Goal: Navigation & Orientation: Find specific page/section

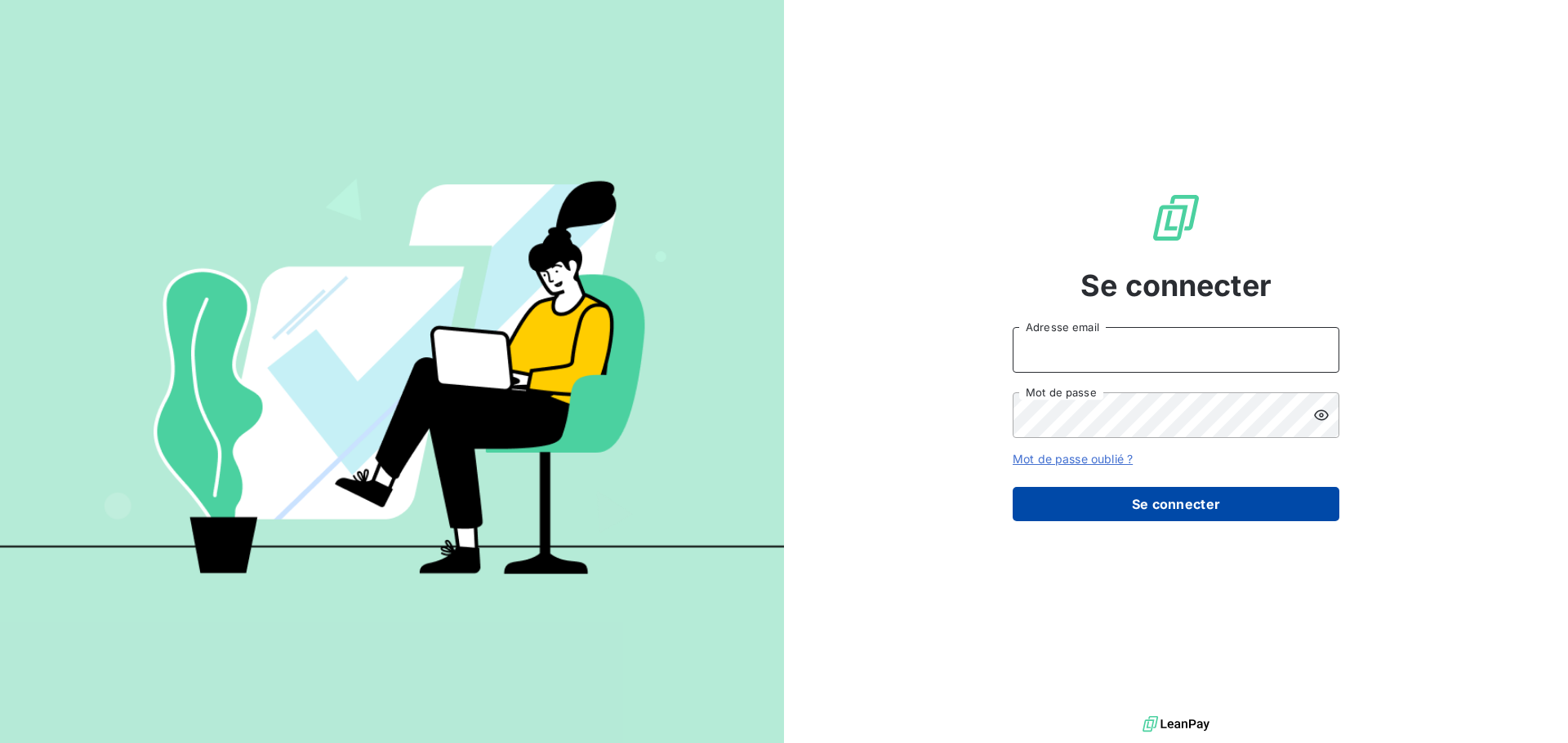
type input "MOULAY"
click at [1085, 514] on button "Se connecter" at bounding box center [1176, 504] width 327 height 34
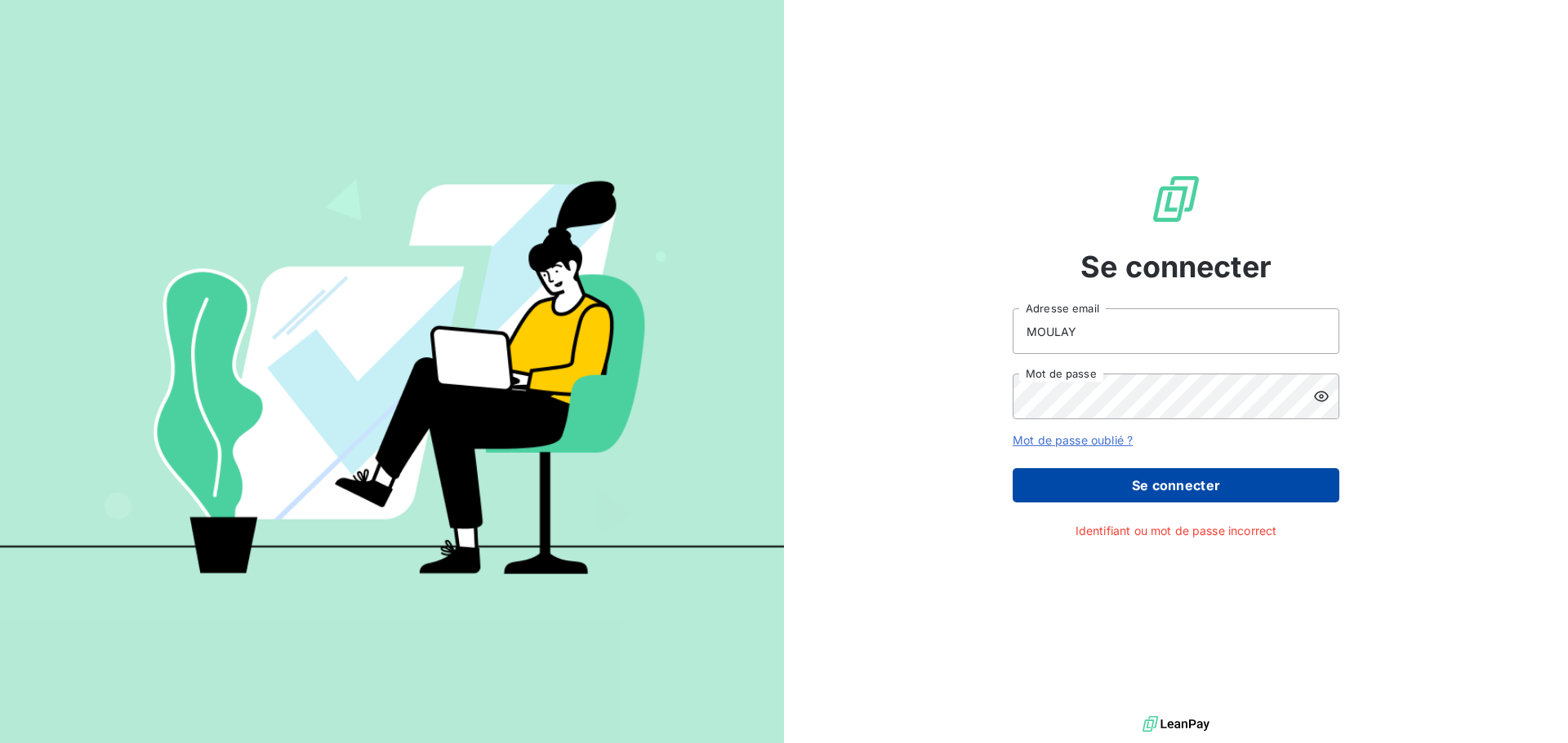
click at [1085, 502] on button "Se connecter" at bounding box center [1176, 485] width 327 height 34
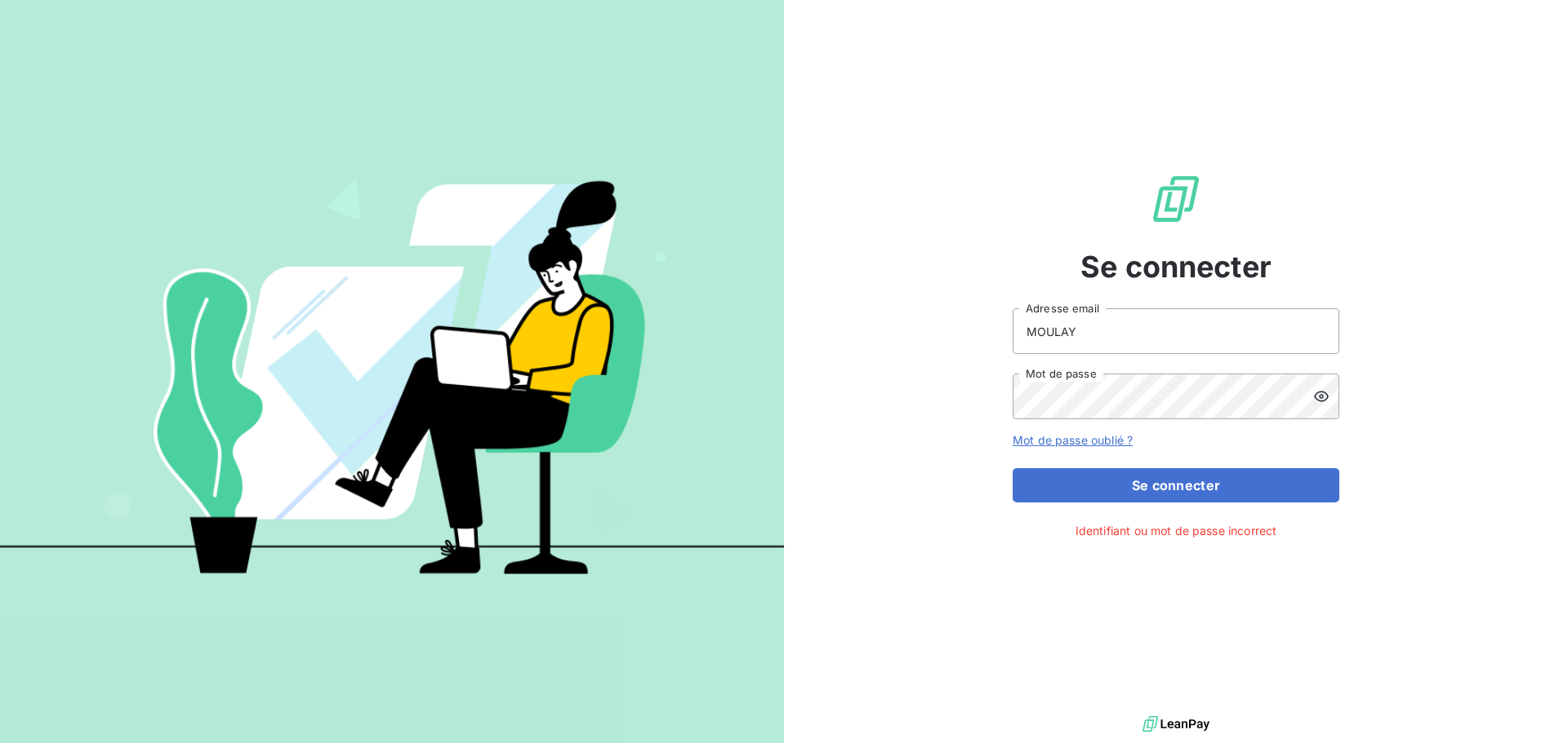
click at [1329, 392] on icon at bounding box center [1321, 396] width 17 height 17
click at [1123, 441] on link "Mot de passe oublié ?" at bounding box center [1072, 440] width 120 height 14
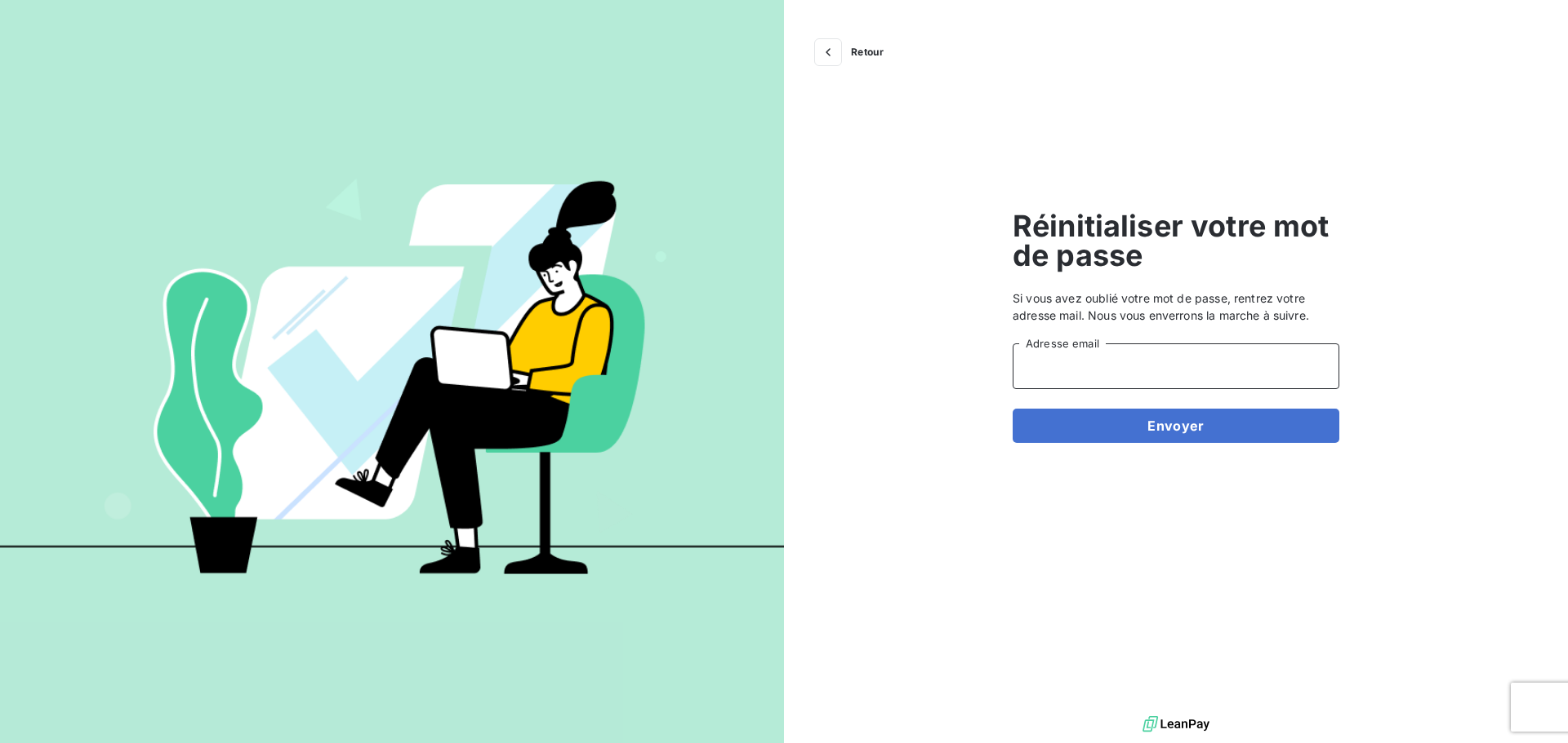
click at [1138, 381] on input "Adresse email" at bounding box center [1176, 366] width 327 height 46
drag, startPoint x: 1109, startPoint y: 376, endPoint x: 775, endPoint y: 356, distance: 334.6
click at [783, 374] on div "Retour Réinitialiser votre mot de passe Si vous avez oublié votre mot de passe,…" at bounding box center [784, 372] width 1568 height 743
type input "[EMAIL_ADDRESS][DOMAIN_NAME]"
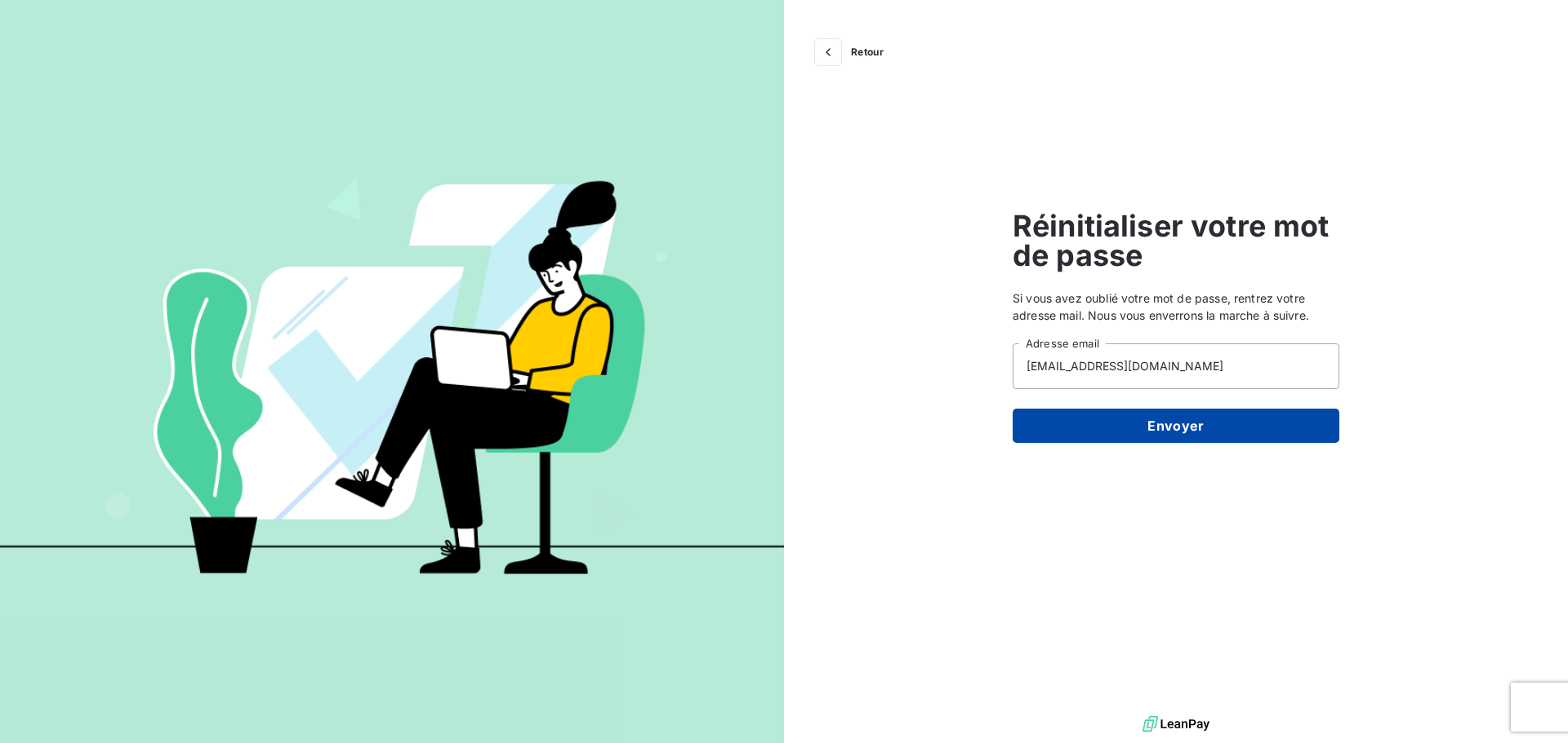
click at [1164, 437] on button "Envoyer" at bounding box center [1176, 425] width 327 height 34
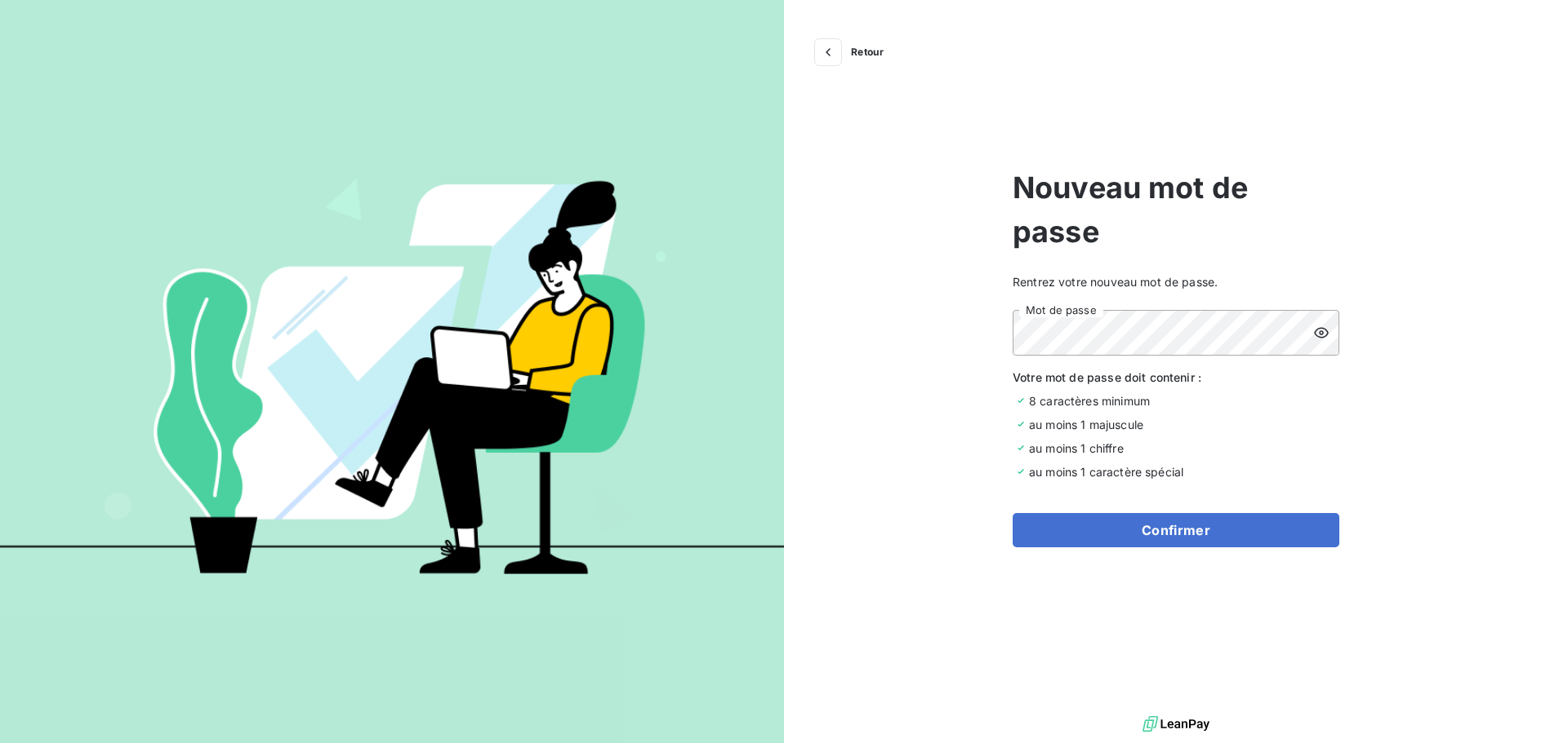
click at [1320, 333] on icon at bounding box center [1321, 333] width 17 height 17
drag, startPoint x: 1336, startPoint y: 400, endPoint x: 1257, endPoint y: 476, distance: 109.6
click at [1336, 401] on div "8 caractères minimum" at bounding box center [1176, 400] width 327 height 17
click at [1162, 544] on button "Confirmer" at bounding box center [1176, 530] width 327 height 34
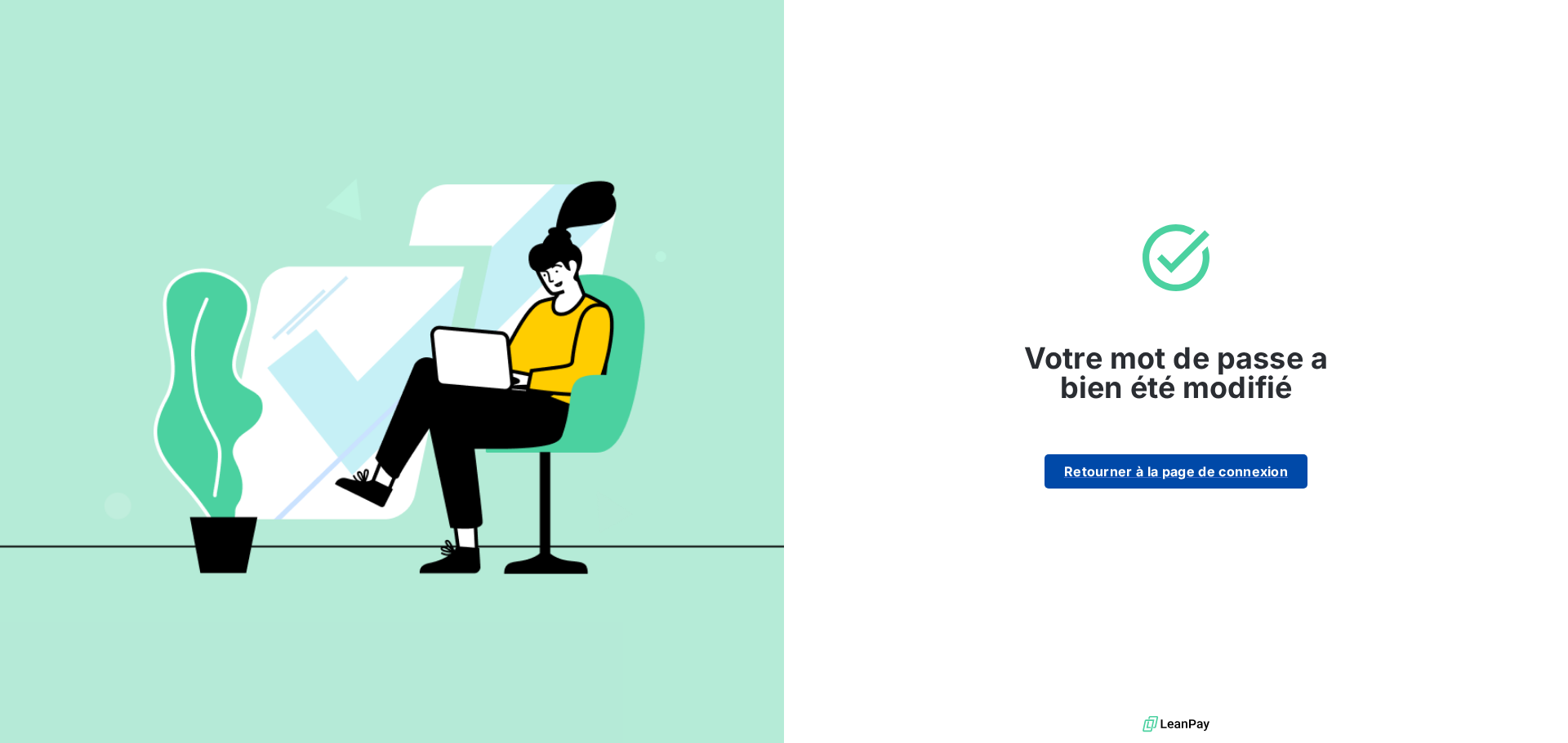
click at [1187, 467] on button "Retourner à la page de connexion" at bounding box center [1176, 471] width 263 height 34
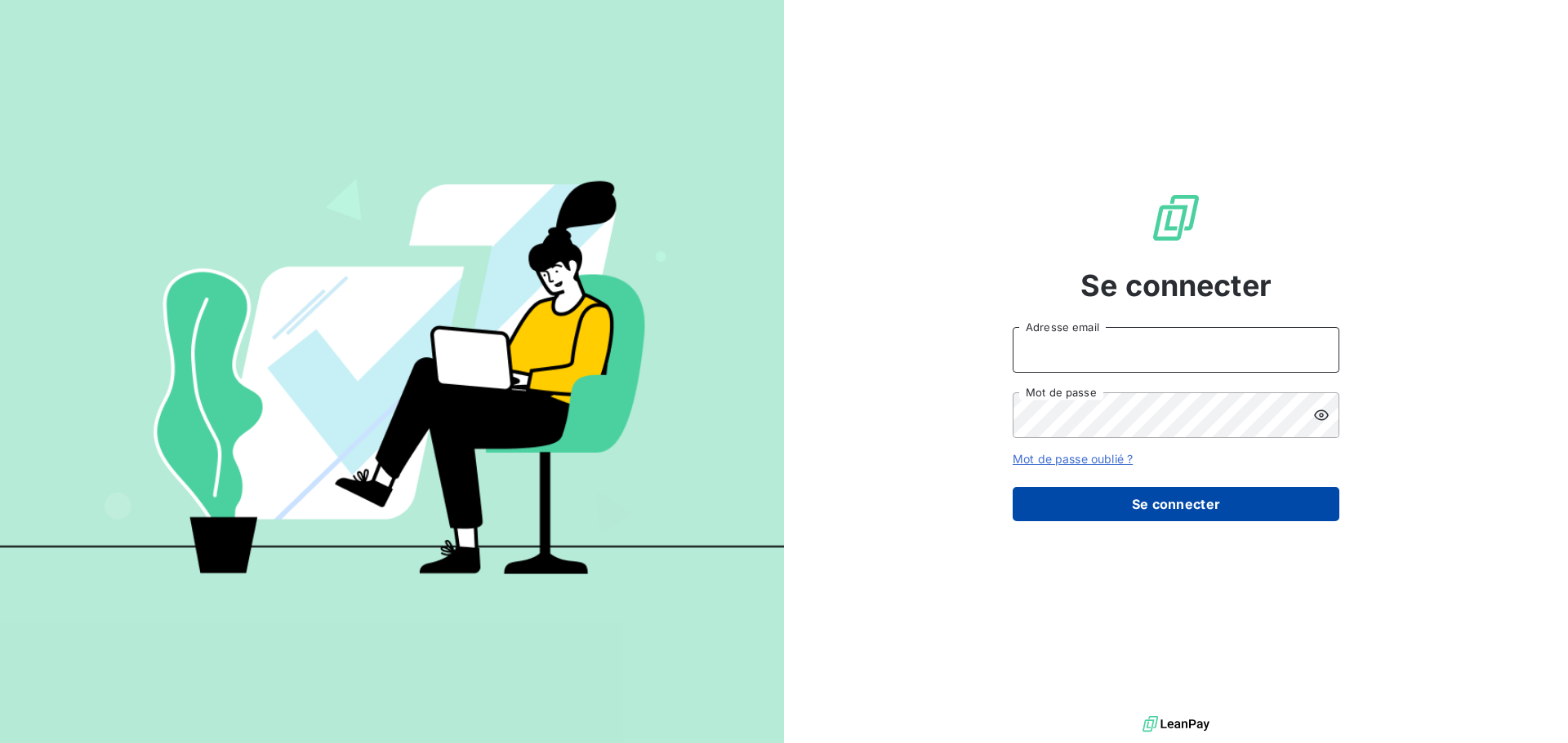
type input "[EMAIL_ADDRESS][DOMAIN_NAME]"
click at [1138, 496] on button "Se connecter" at bounding box center [1176, 504] width 327 height 34
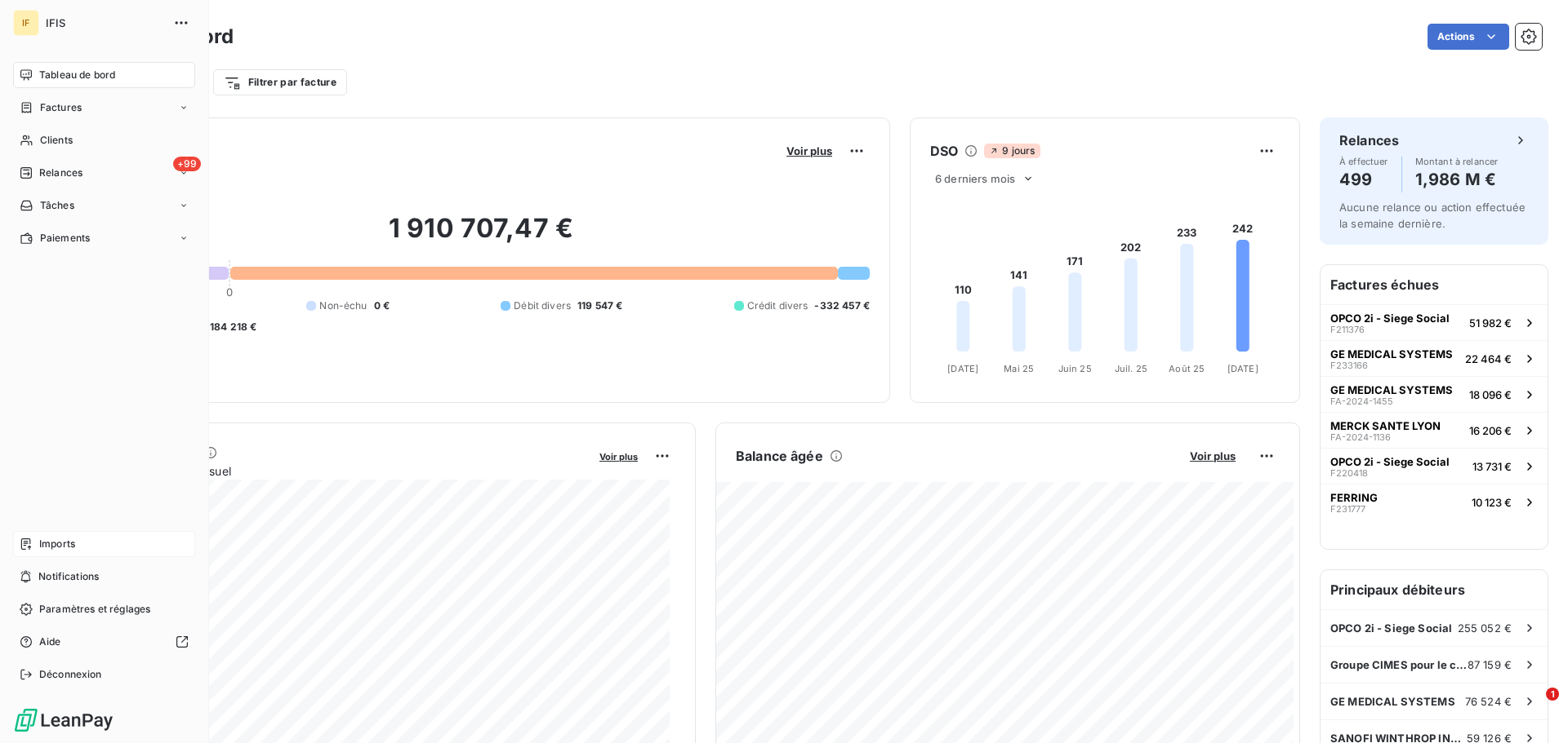
click at [108, 539] on div "Imports" at bounding box center [104, 544] width 182 height 26
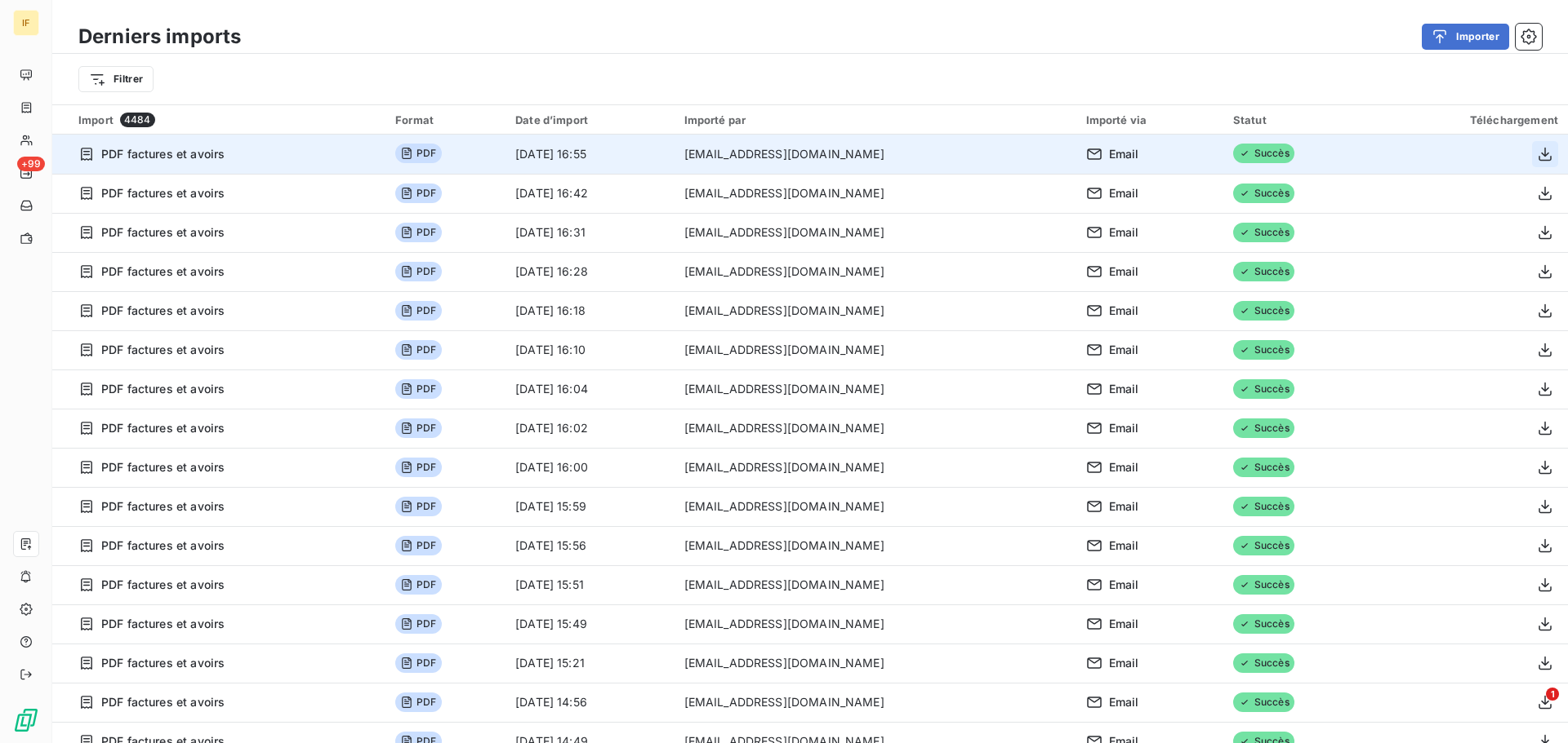
click at [1537, 149] on icon "button" at bounding box center [1545, 155] width 17 height 17
click at [1527, 39] on icon "button" at bounding box center [1528, 37] width 17 height 17
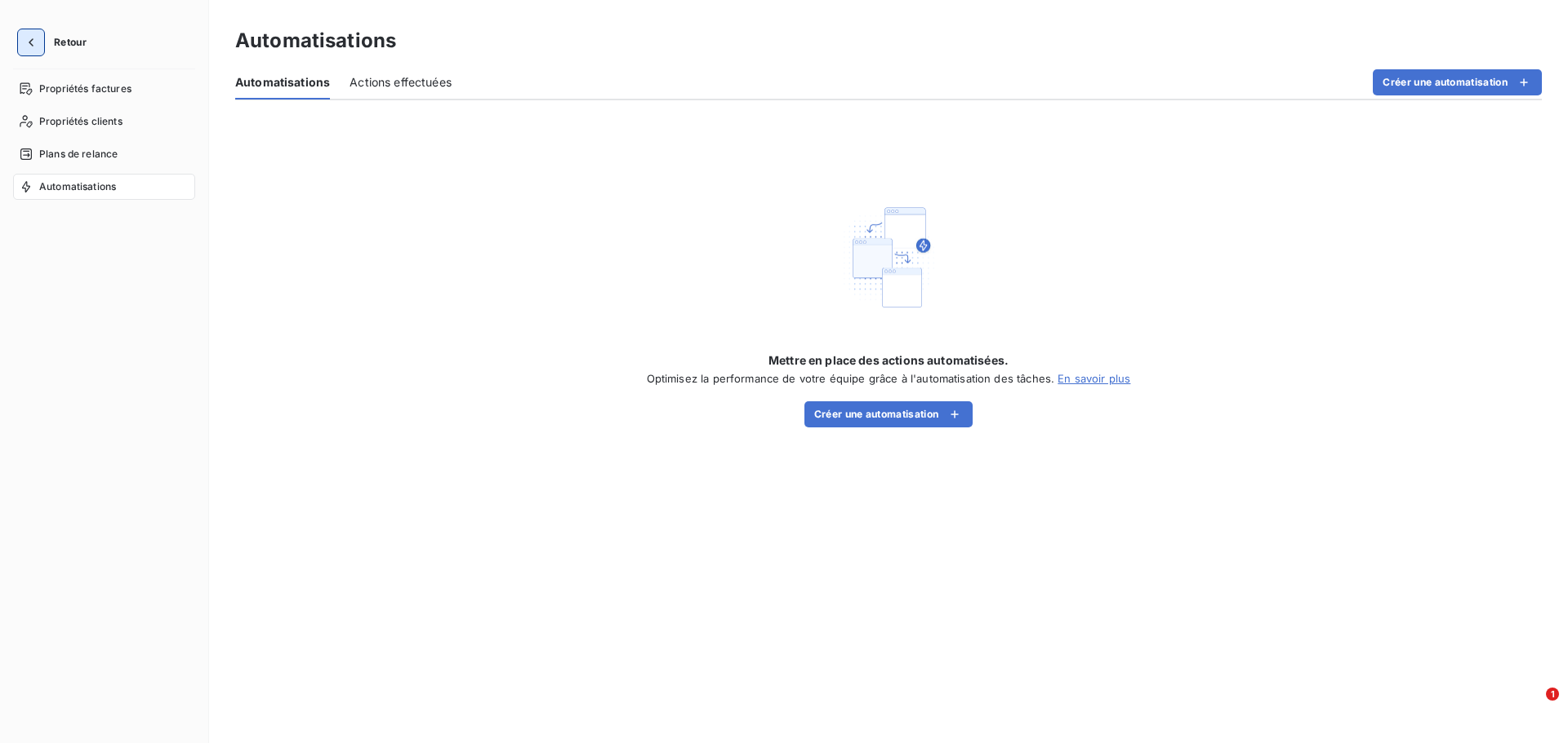
click at [25, 36] on icon "button" at bounding box center [31, 42] width 17 height 17
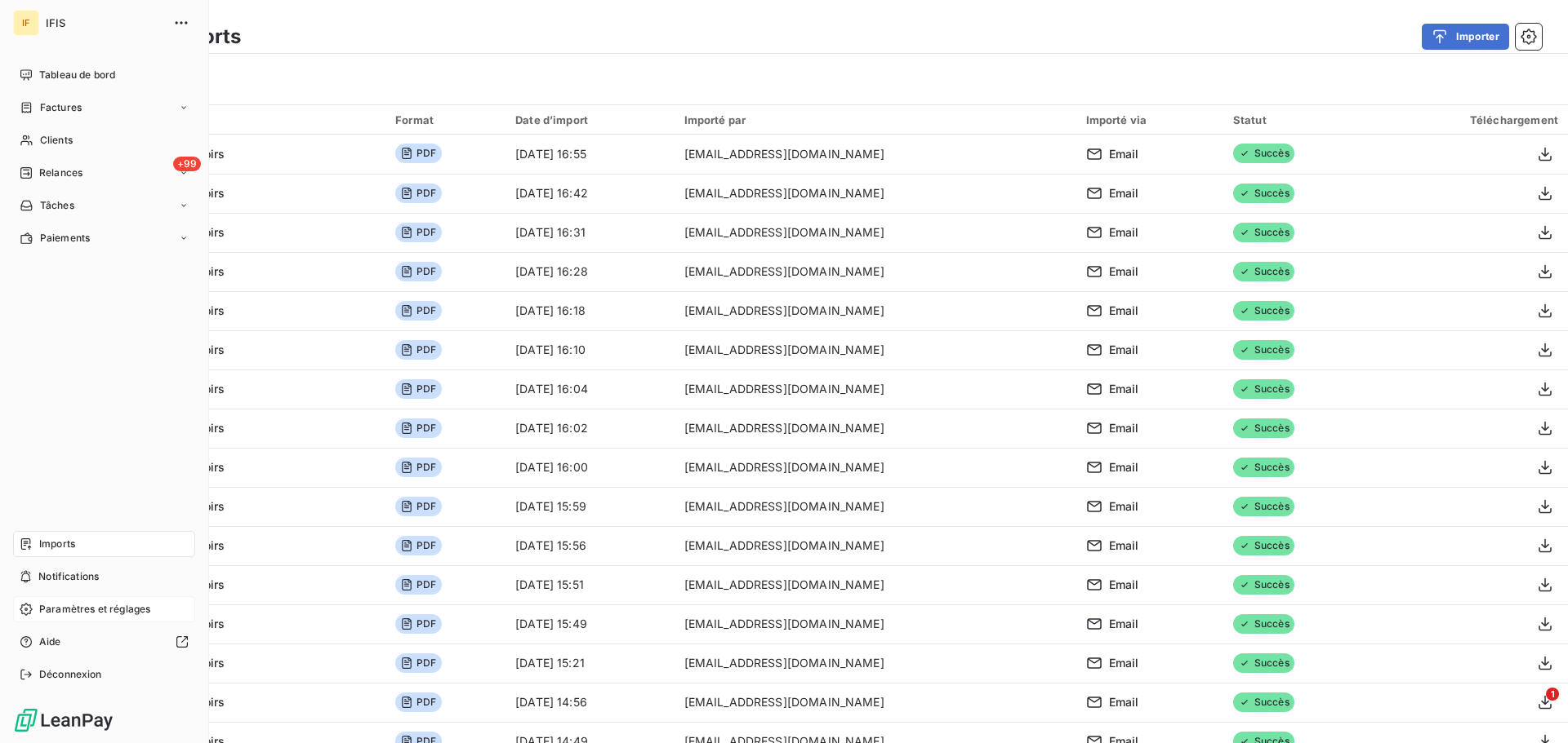
click at [89, 609] on span "Paramètres et réglages" at bounding box center [94, 610] width 111 height 15
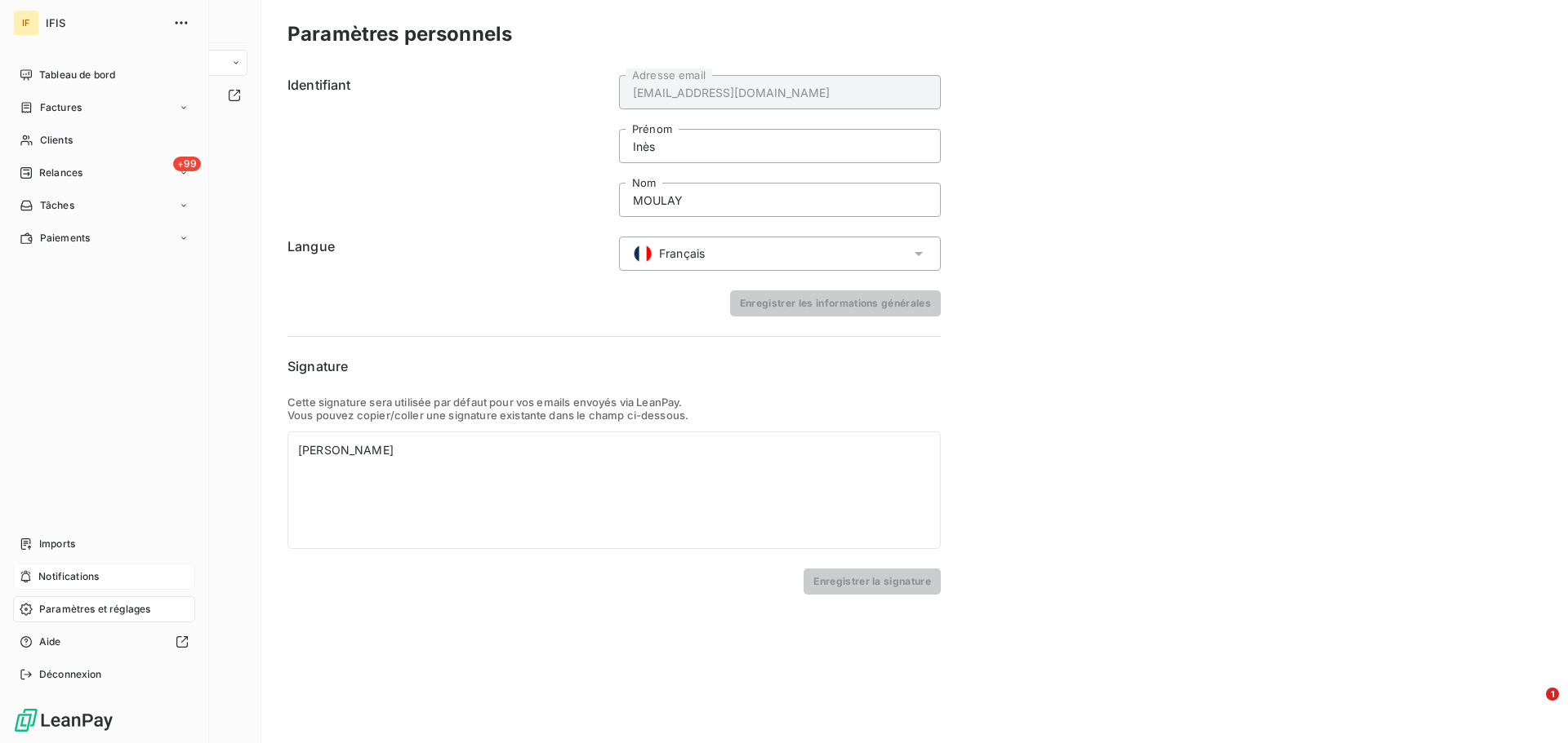
click at [89, 583] on span "Notifications" at bounding box center [68, 577] width 60 height 15
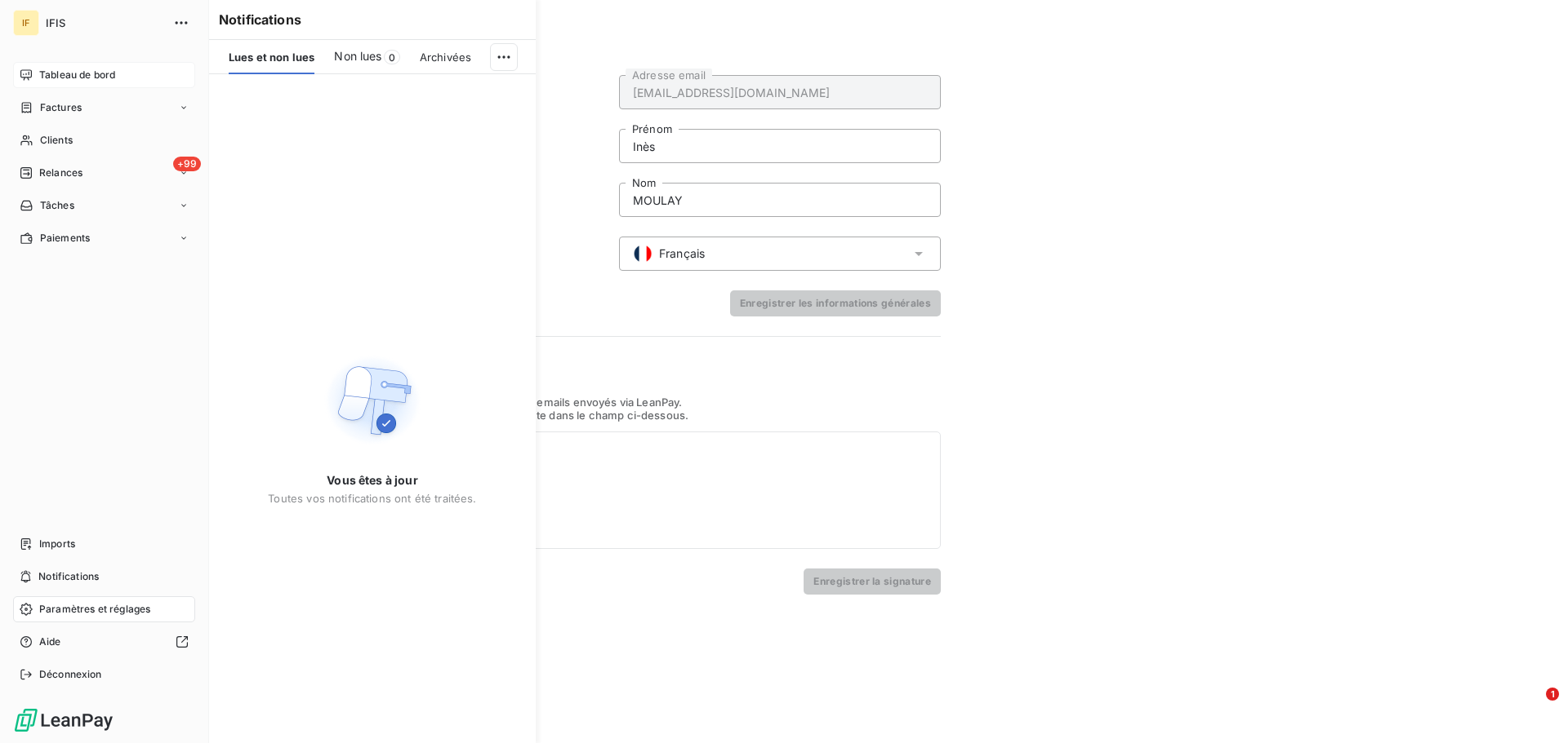
click at [72, 74] on span "Tableau de bord" at bounding box center [77, 75] width 76 height 15
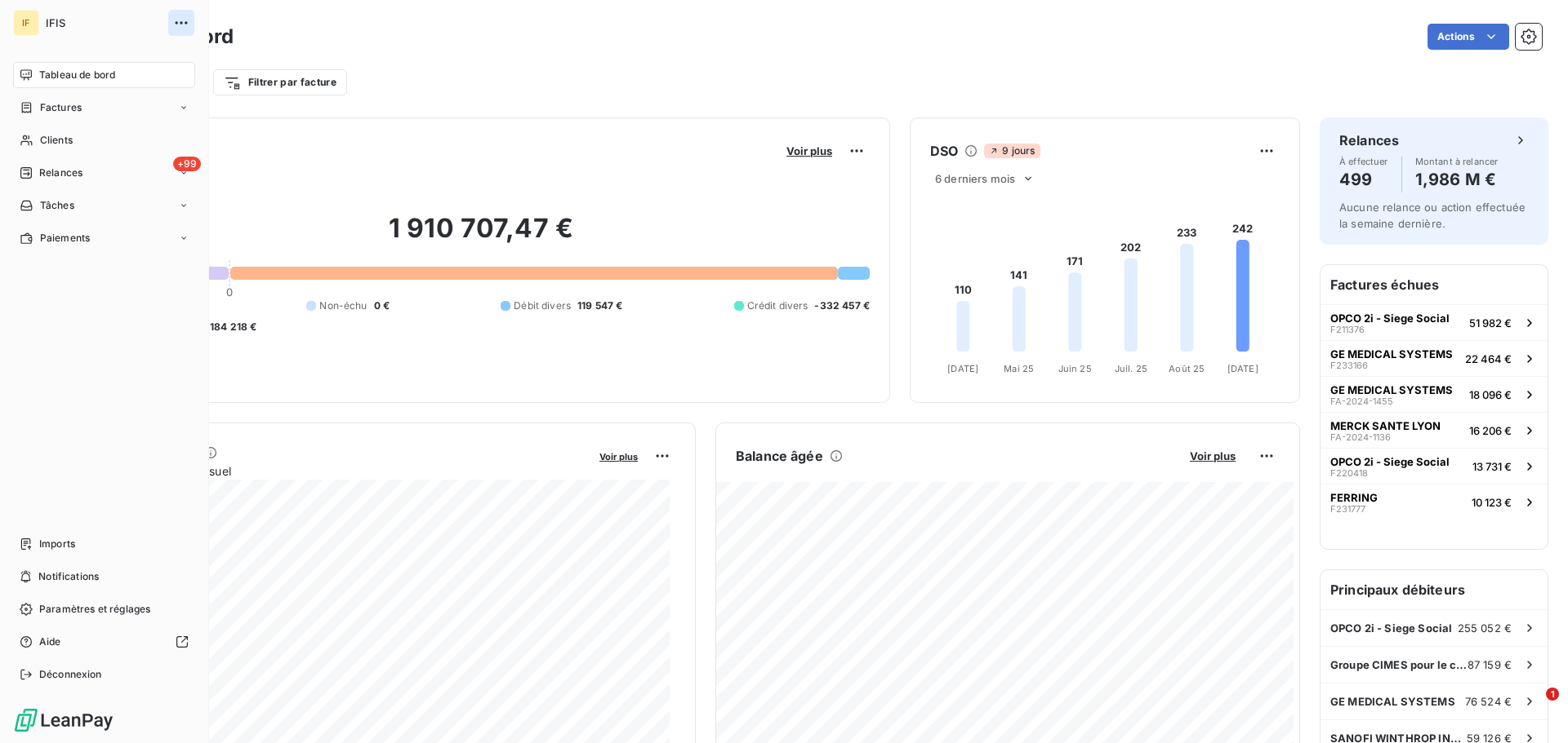
click at [186, 15] on icon "button" at bounding box center [181, 23] width 17 height 17
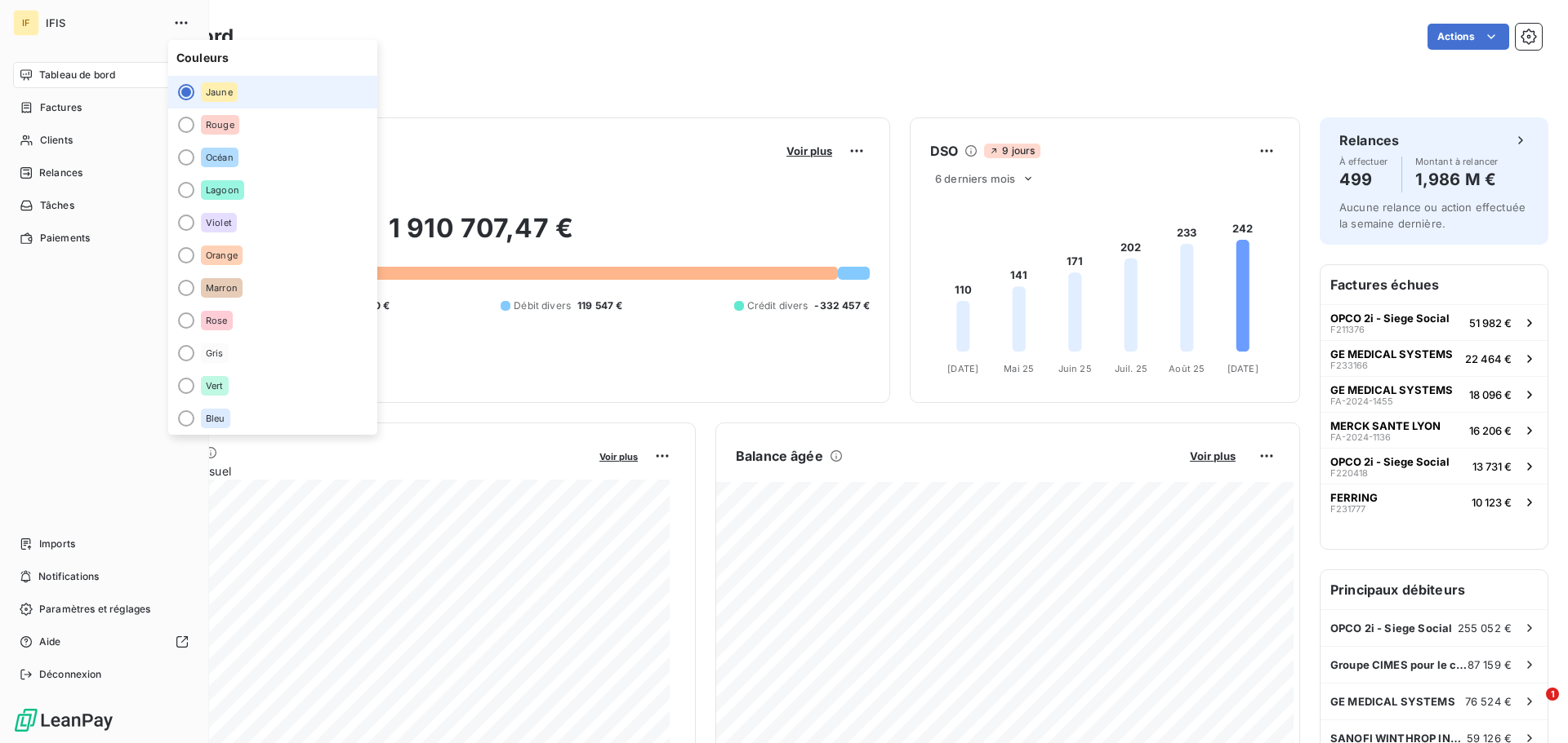
click at [40, 309] on div "Tableau de bord Factures Clients +99 Relances Tâches Paiements Imports Notifica…" at bounding box center [104, 375] width 182 height 626
click at [68, 102] on span "Factures" at bounding box center [60, 108] width 41 height 15
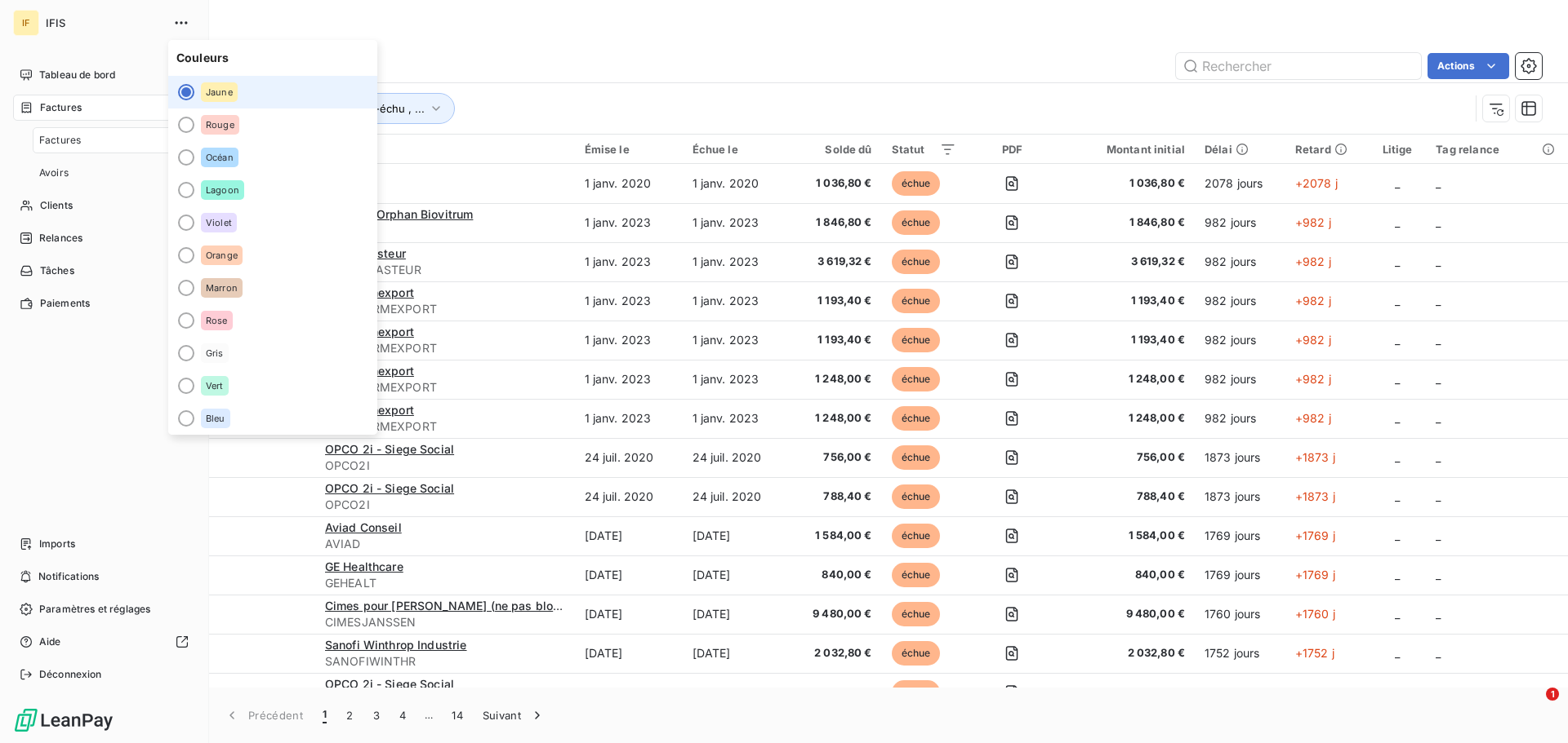
click at [22, 347] on div "Tableau de bord Factures Factures Avoirs Clients +99 Relances Tâches Paiements …" at bounding box center [104, 375] width 182 height 626
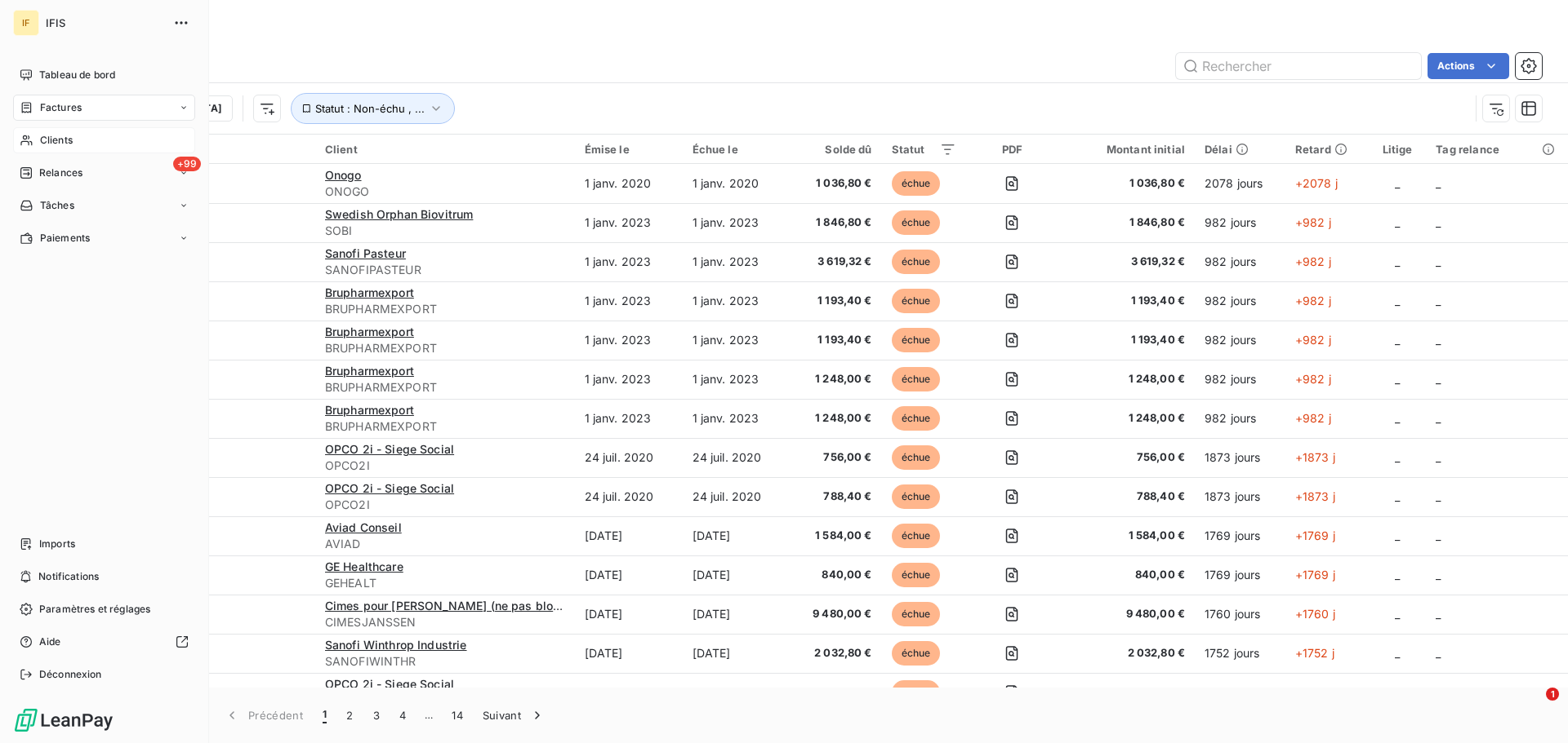
click at [59, 137] on span "Clients" at bounding box center [55, 141] width 32 height 15
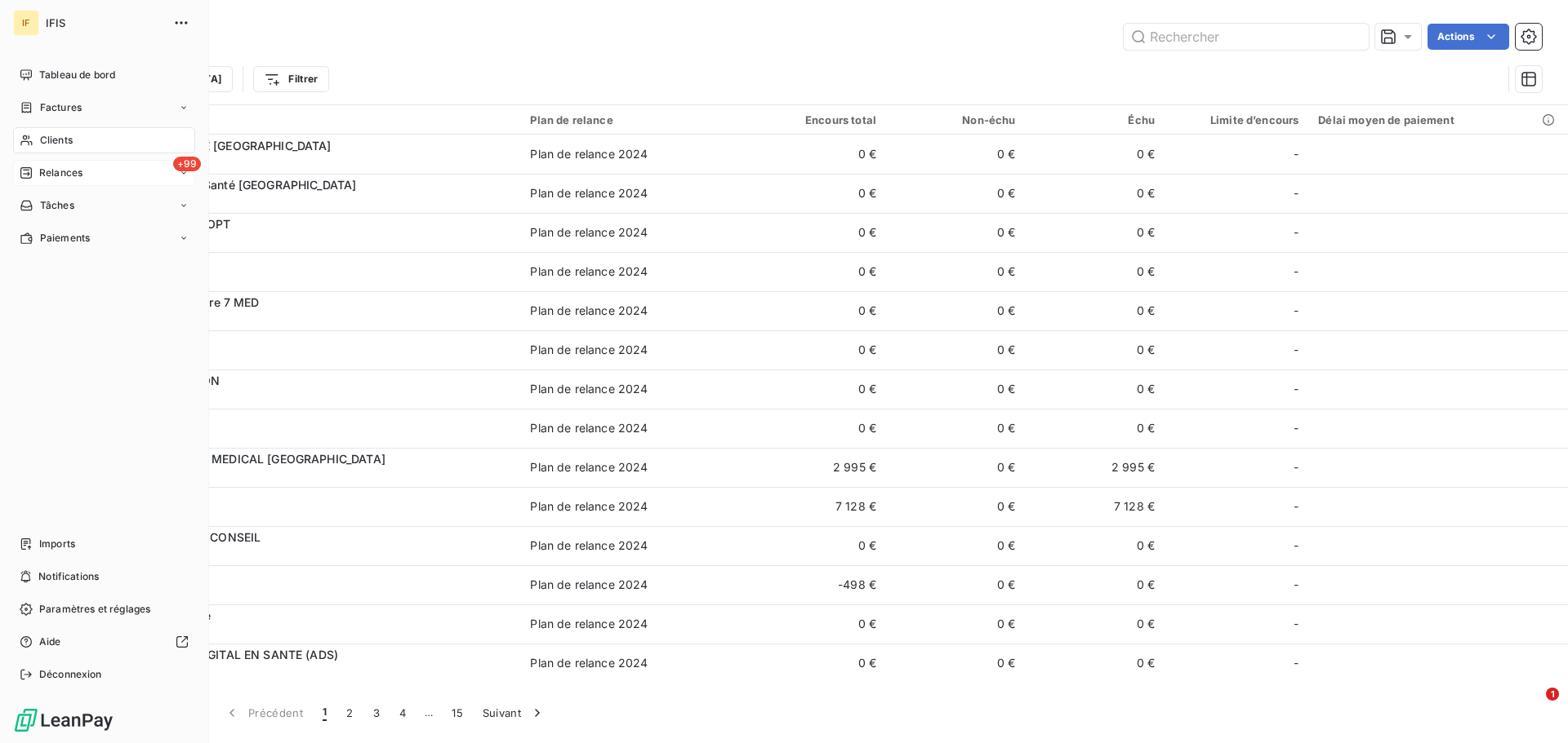
click at [65, 170] on span "Relances" at bounding box center [60, 173] width 43 height 15
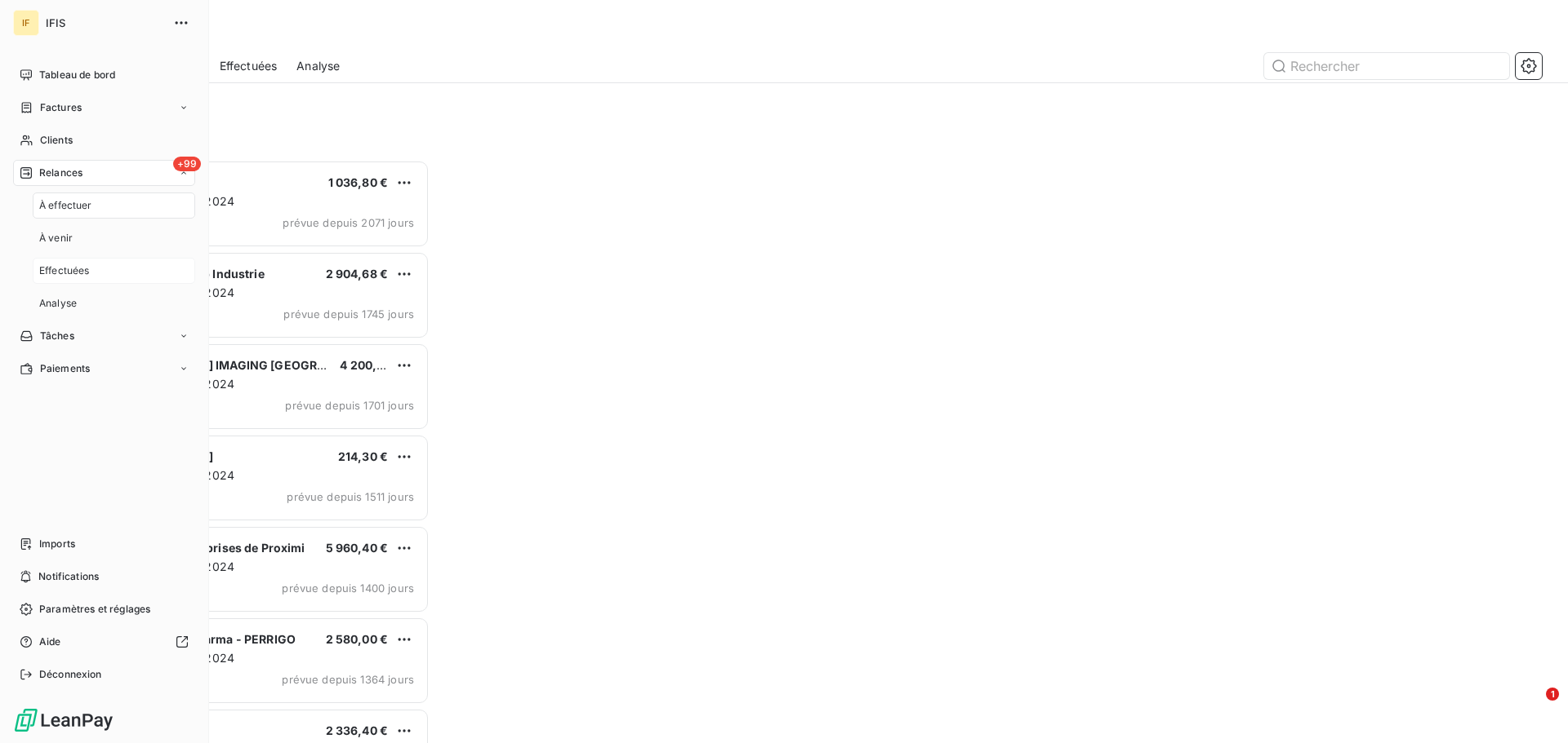
scroll to position [571, 339]
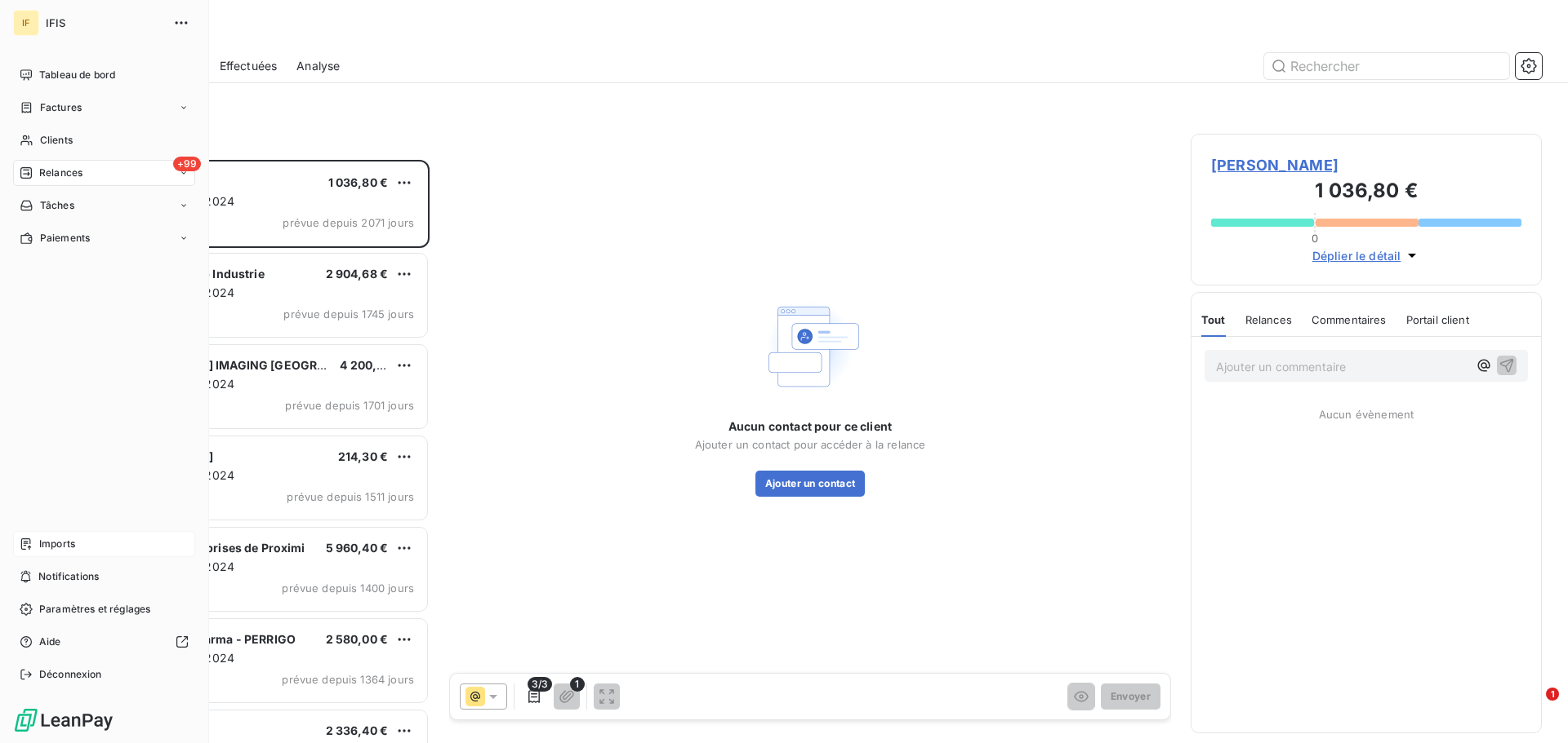
click at [73, 542] on span "Imports" at bounding box center [56, 544] width 36 height 15
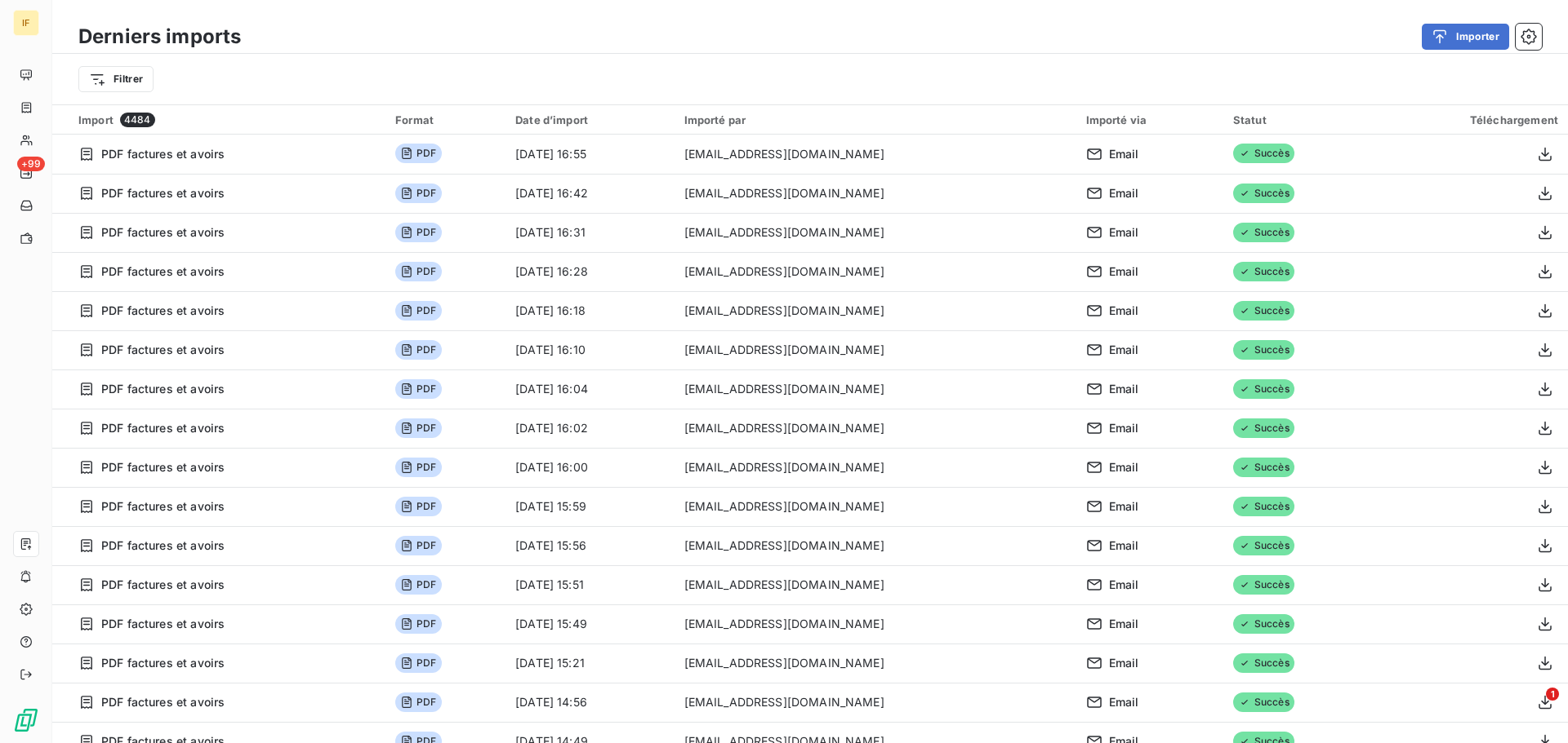
click at [572, 114] on div "Date d’import" at bounding box center [589, 120] width 148 height 13
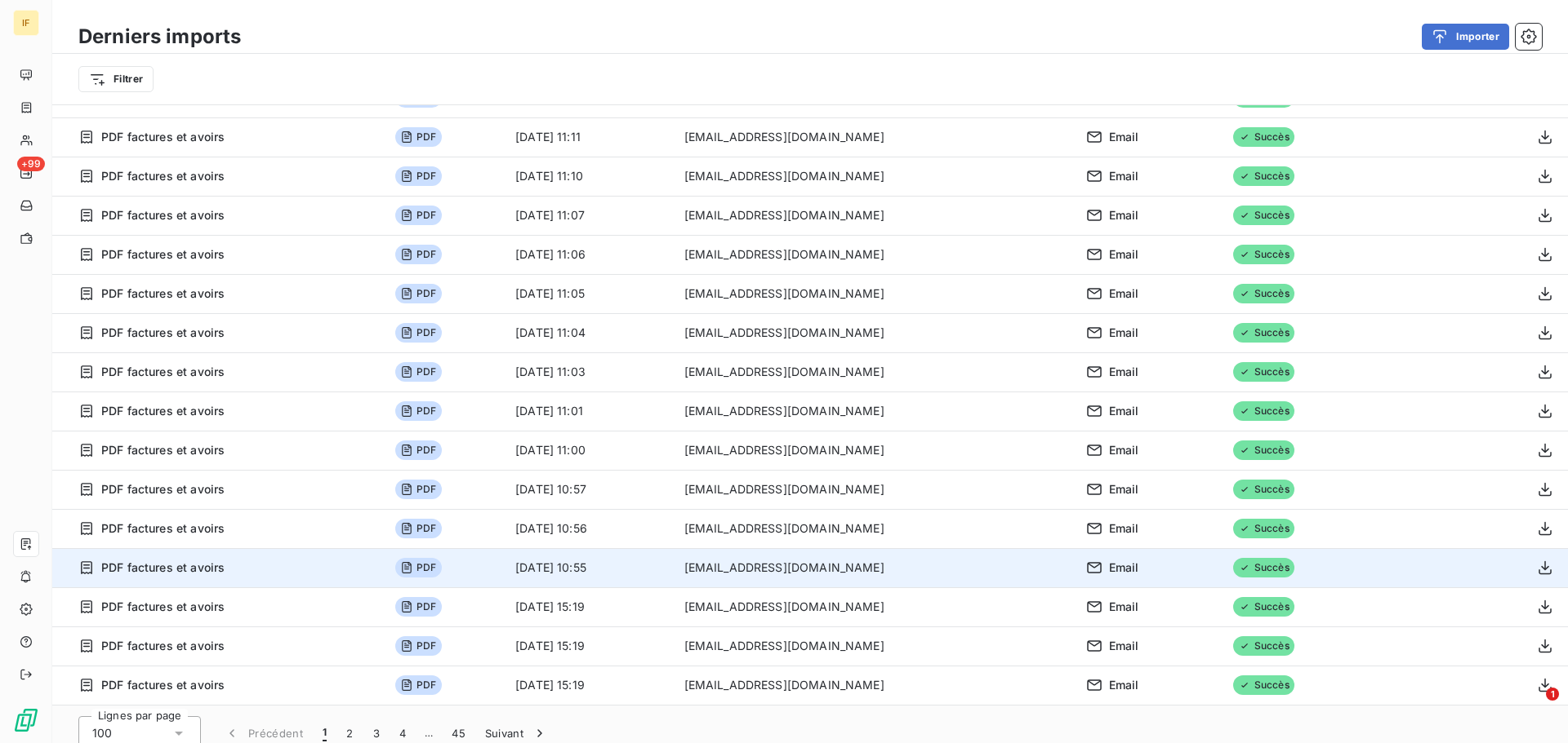
scroll to position [55, 0]
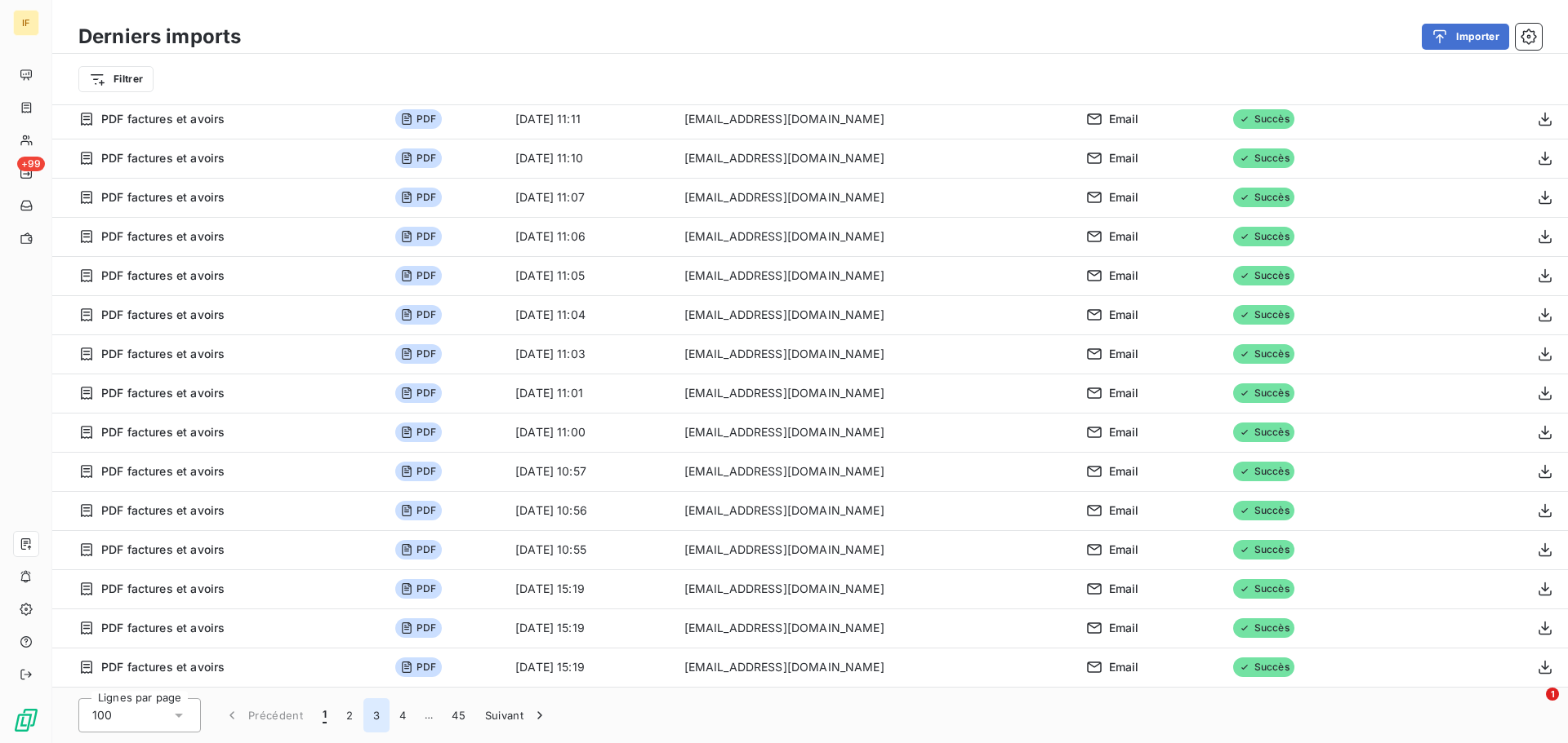
click at [372, 712] on button "3" at bounding box center [377, 715] width 26 height 34
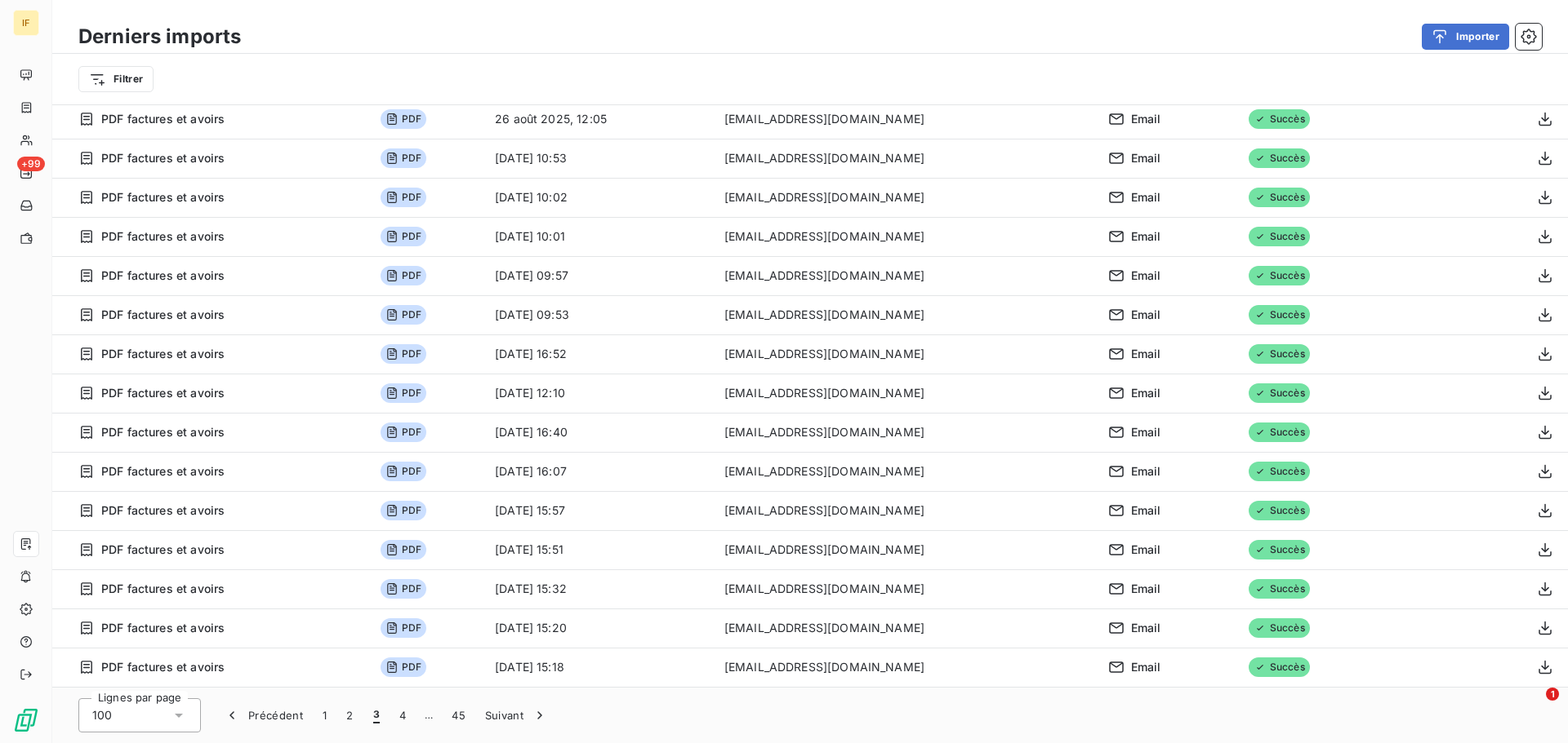
scroll to position [3309, 0]
click at [433, 721] on span "…" at bounding box center [429, 716] width 26 height 26
click at [510, 720] on button "Suivant" at bounding box center [517, 715] width 83 height 34
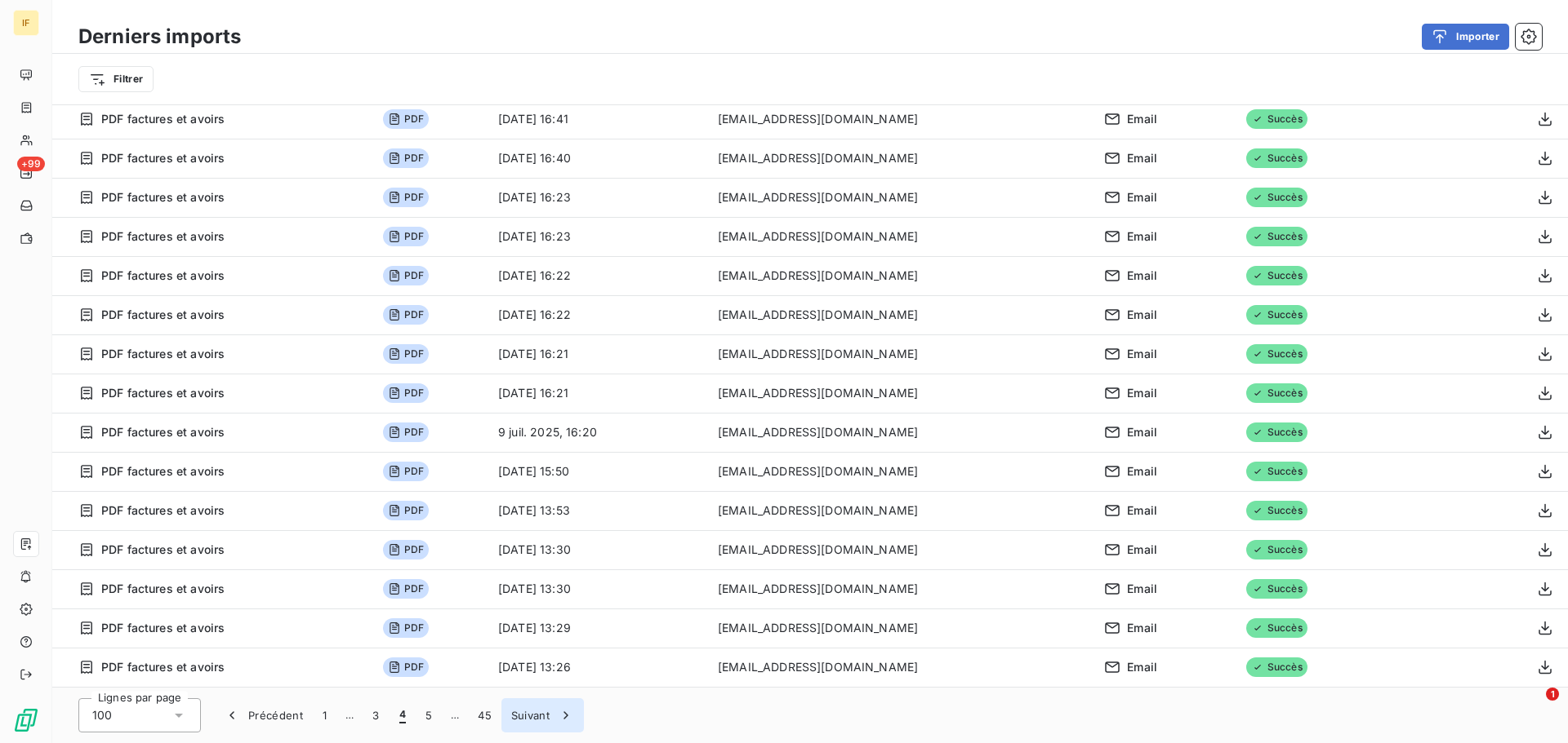
click at [519, 722] on button "Suivant" at bounding box center [543, 715] width 83 height 34
click at [519, 722] on button "Suivant" at bounding box center [542, 715] width 83 height 34
click at [519, 720] on button "Suivant" at bounding box center [542, 715] width 83 height 34
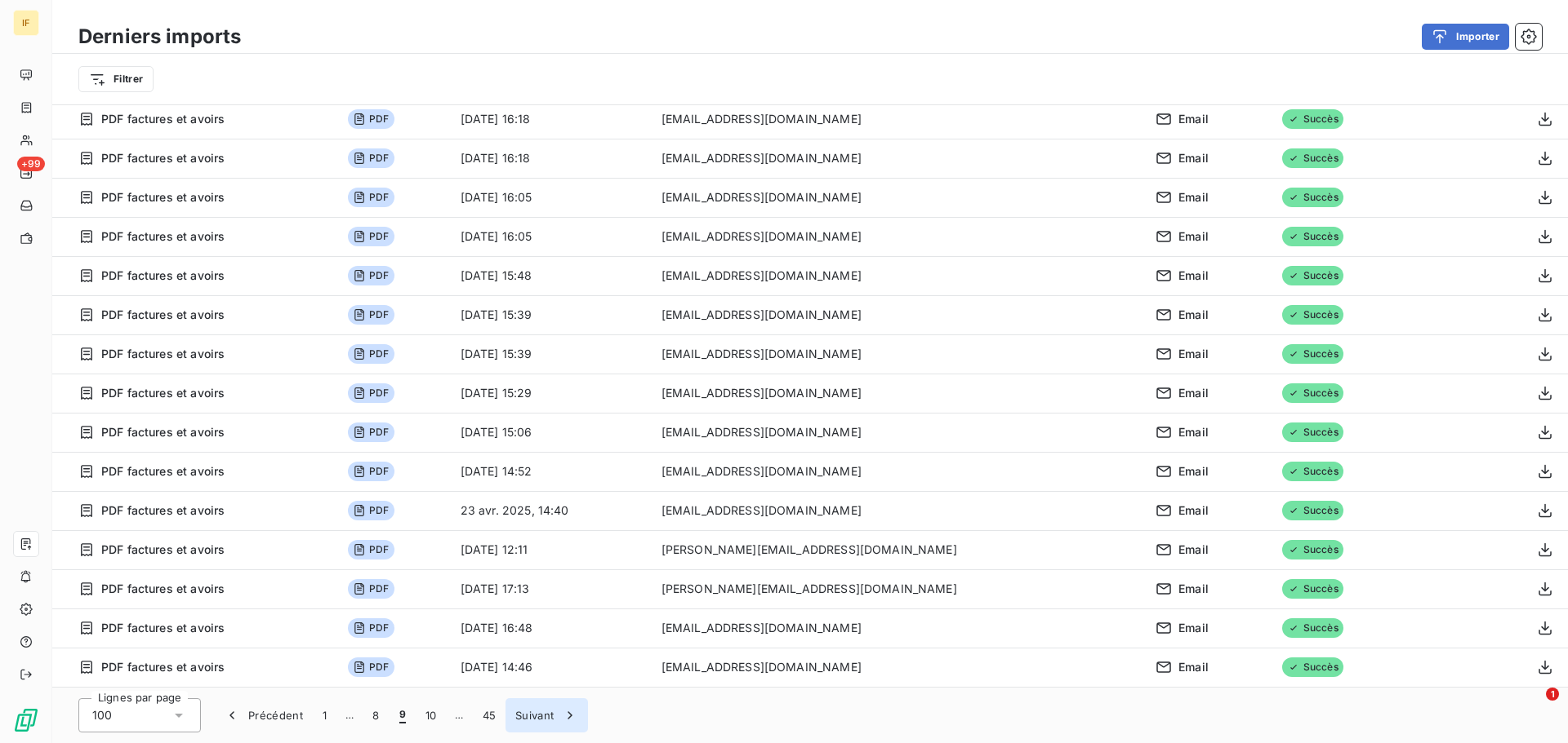
click at [519, 720] on button "Suivant" at bounding box center [546, 715] width 83 height 34
click at [537, 712] on button "Suivant" at bounding box center [548, 715] width 83 height 34
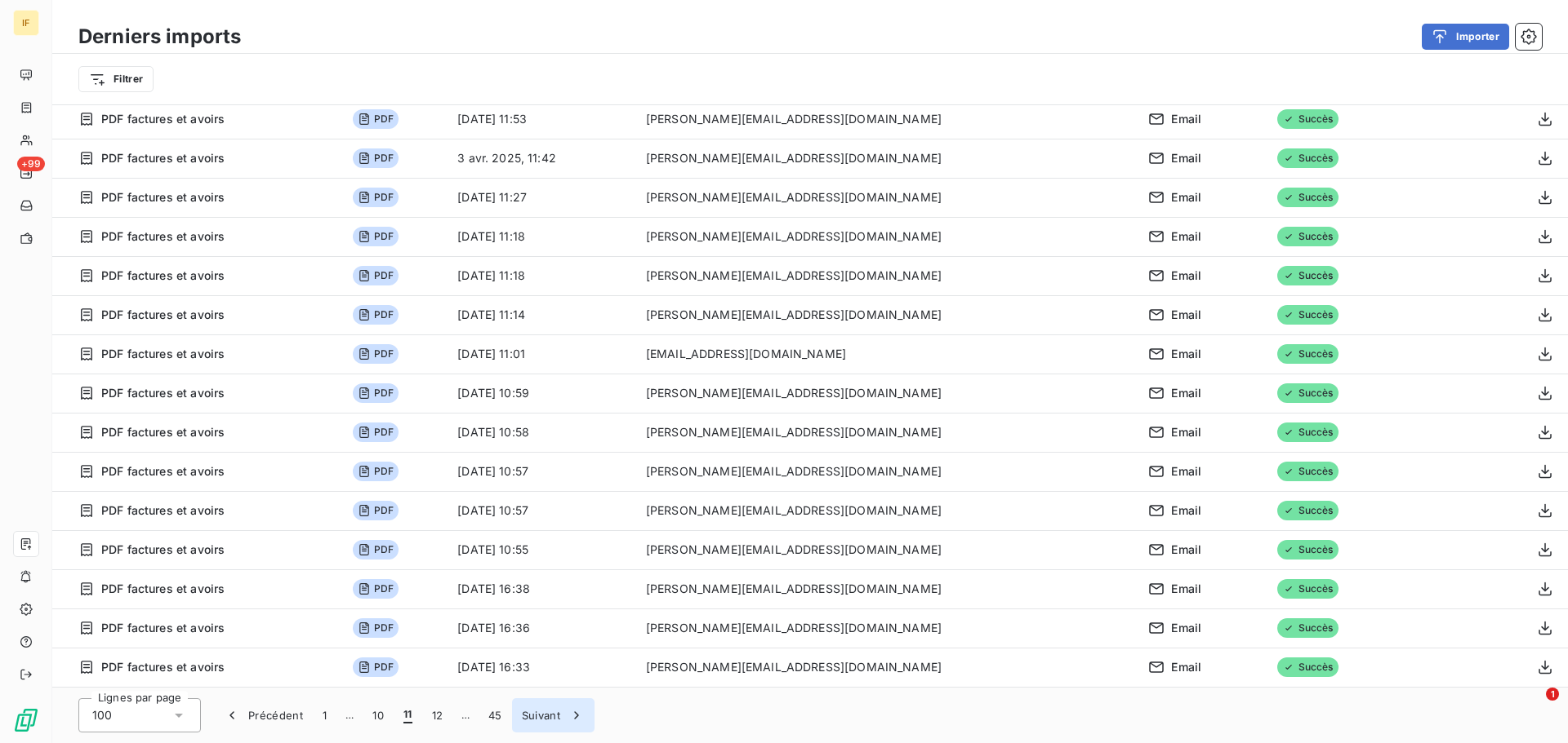
click at [545, 719] on button "Suivant" at bounding box center [553, 715] width 83 height 34
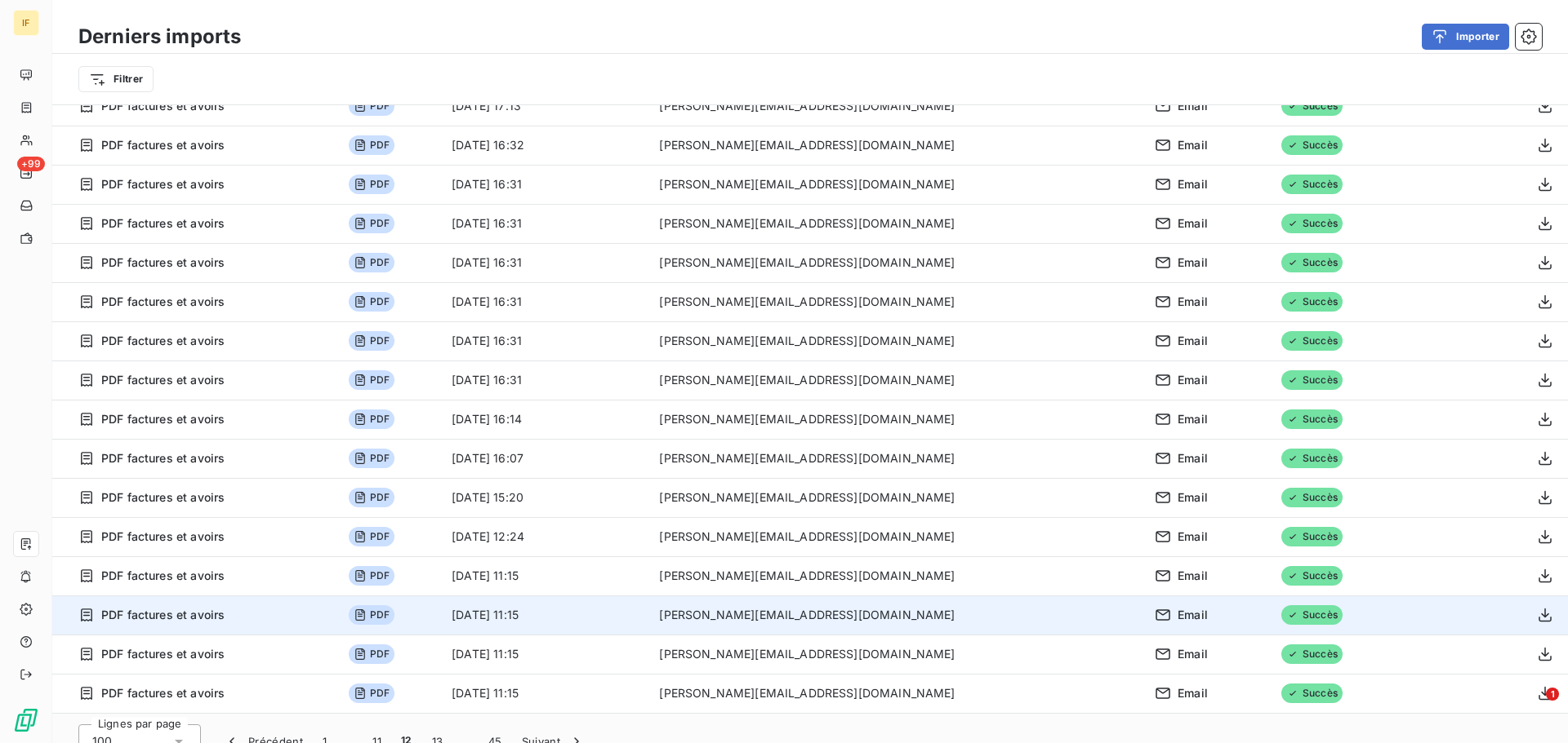
scroll to position [55, 0]
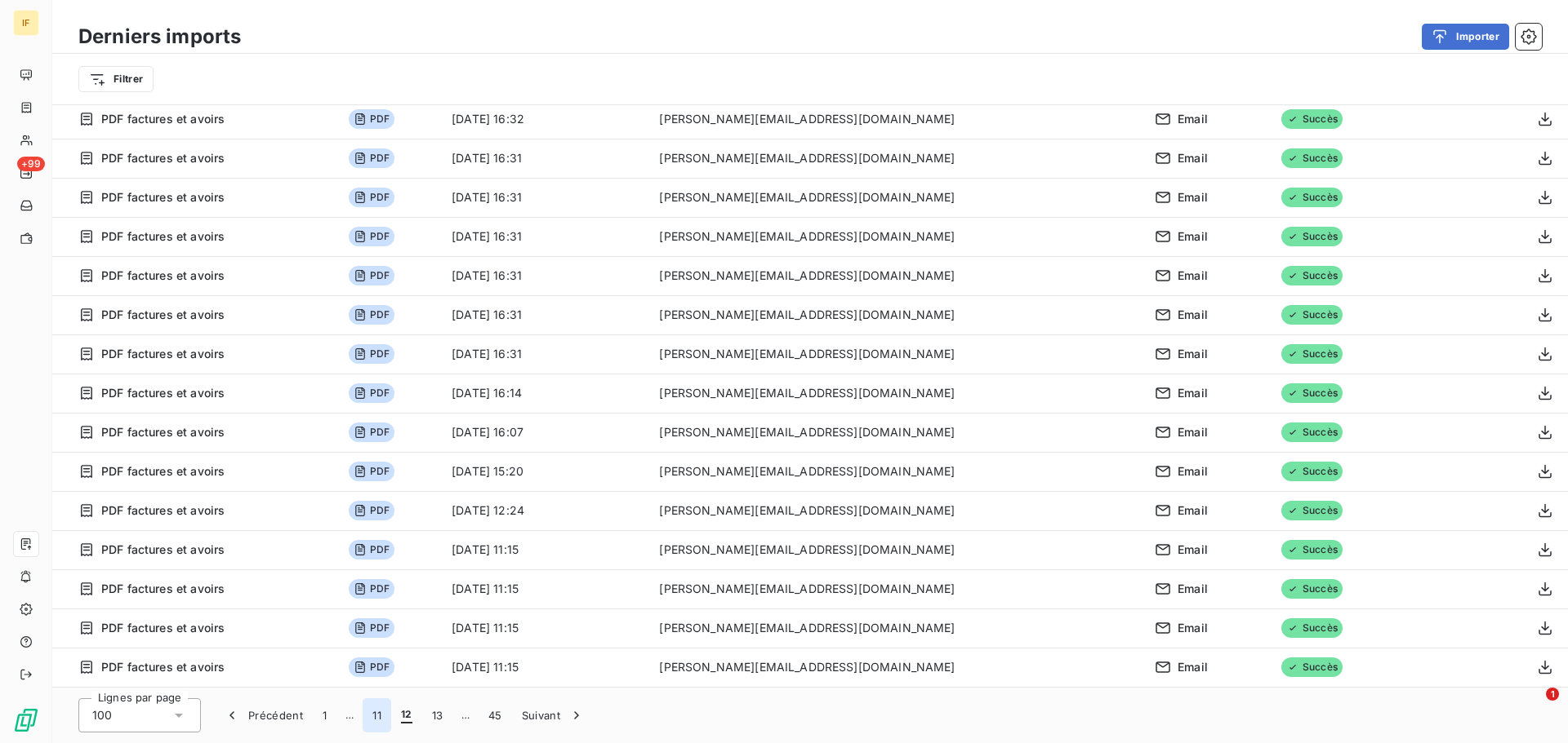
click at [382, 721] on button "11" at bounding box center [377, 715] width 29 height 34
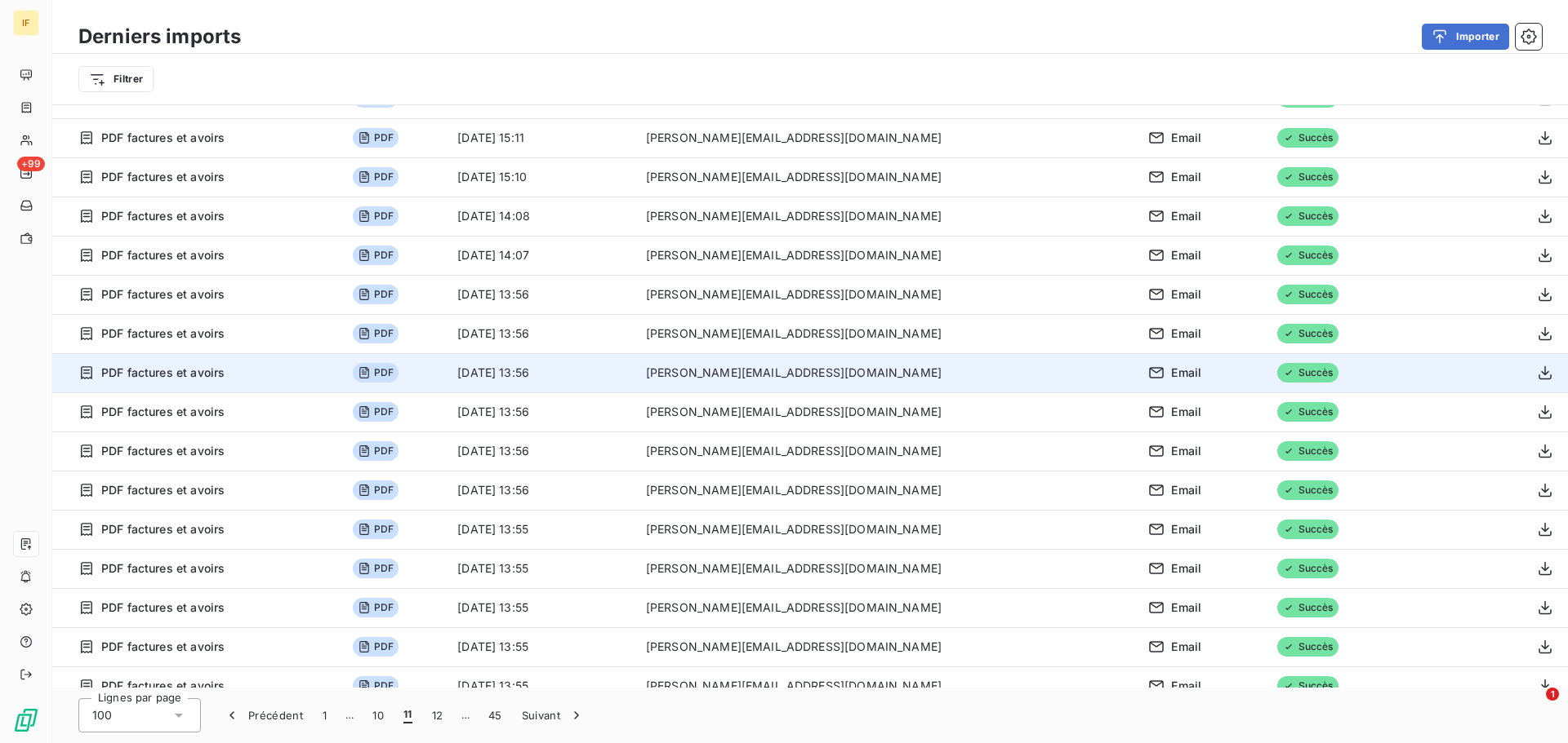
scroll to position [0, 0]
